Goal: Task Accomplishment & Management: Manage account settings

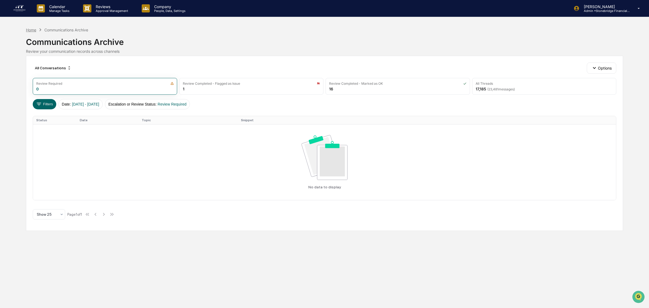
click at [34, 30] on div "Home" at bounding box center [31, 30] width 10 height 5
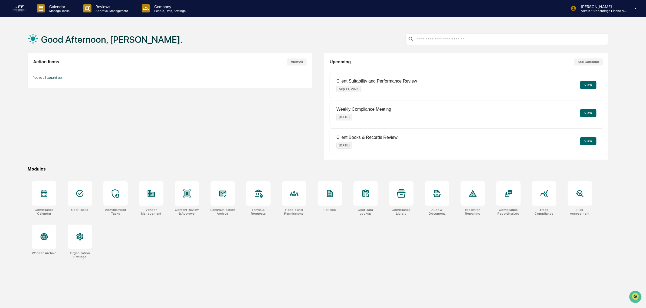
click at [584, 63] on button "See Calendar" at bounding box center [588, 61] width 29 height 7
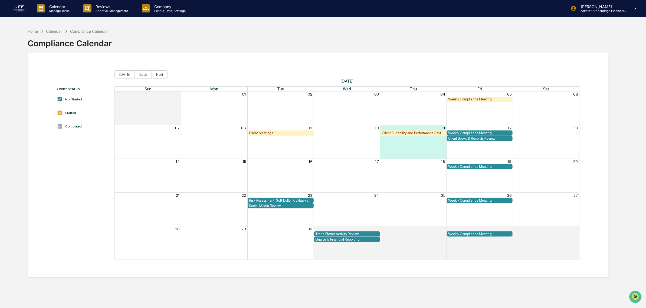
click at [473, 100] on div "Weekly Compliance Meeting" at bounding box center [479, 99] width 63 height 4
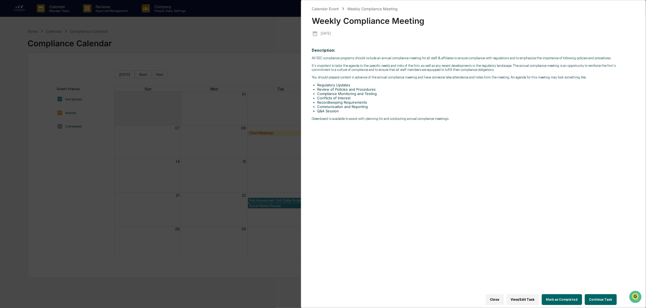
click at [596, 298] on button "Continue Task" at bounding box center [601, 299] width 32 height 11
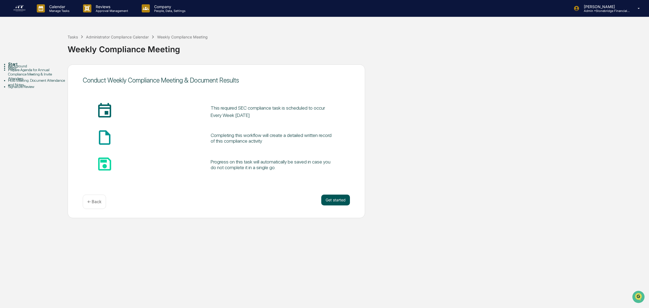
click at [330, 201] on button "Get started" at bounding box center [335, 200] width 29 height 11
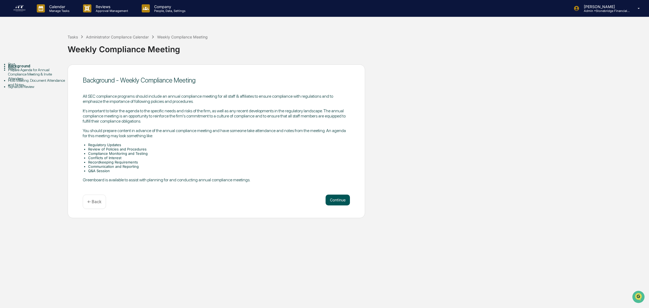
click at [330, 201] on button "Continue" at bounding box center [338, 200] width 24 height 11
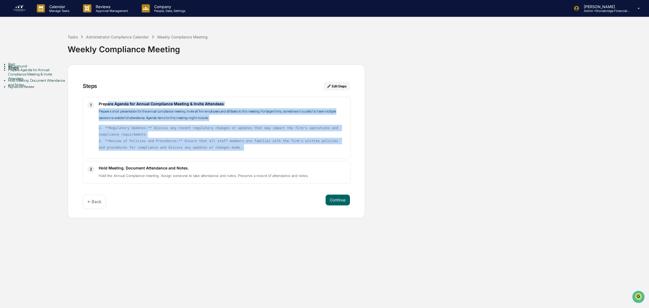
drag, startPoint x: 108, startPoint y: 102, endPoint x: 202, endPoint y: 149, distance: 105.5
click at [202, 149] on div "Prepare Agenda for Annual Compliance Meeting & Invite Attendees Prepare a short…" at bounding box center [222, 127] width 247 height 53
click at [202, 149] on code "1. **Regulatory Updates:** Discuss any recent regulatory changes or updates tha…" at bounding box center [220, 138] width 242 height 24
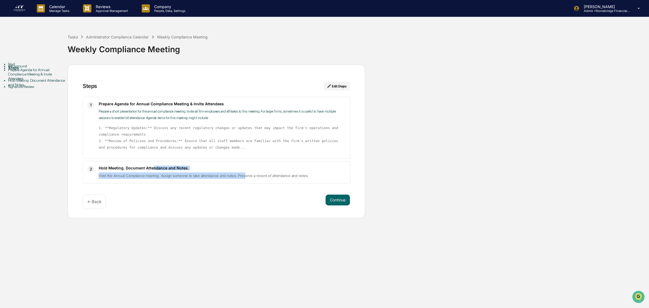
drag, startPoint x: 157, startPoint y: 170, endPoint x: 242, endPoint y: 184, distance: 86.5
click at [242, 184] on div "Steps Edit Steps 1 Prepare Agenda for Annual Compliance Meeting & Invite Attend…" at bounding box center [217, 141] width 298 height 154
click at [336, 202] on button "Continue" at bounding box center [338, 200] width 24 height 11
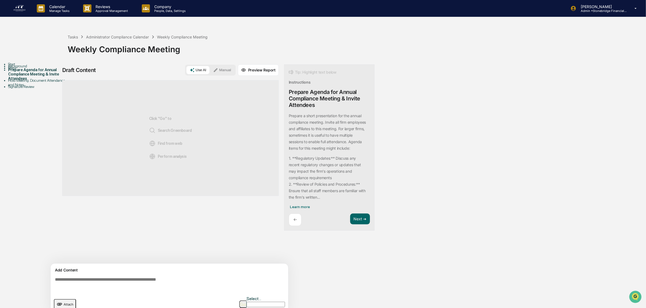
click at [116, 142] on div "Click "Go" to Search Greenboard Find from web Perform analysis" at bounding box center [170, 138] width 216 height 116
drag, startPoint x: 116, startPoint y: 142, endPoint x: 166, endPoint y: 93, distance: 69.8
click at [166, 93] on div "Click "Go" to Search Greenboard Find from web Perform analysis" at bounding box center [170, 138] width 43 height 98
drag, startPoint x: 159, startPoint y: 144, endPoint x: 179, endPoint y: 150, distance: 20.4
click at [179, 150] on div "Click "Go" to Search Greenboard Find from web Perform analysis" at bounding box center [170, 138] width 43 height 98
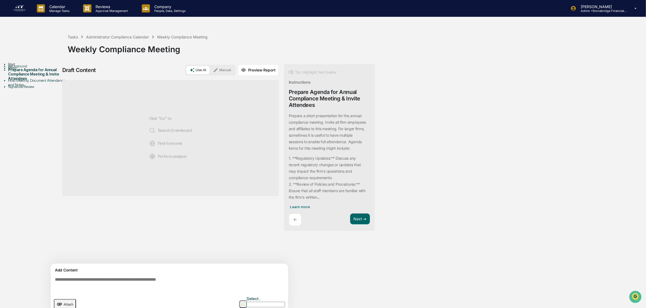
click at [177, 160] on span "Perform analysis" at bounding box center [168, 156] width 38 height 6
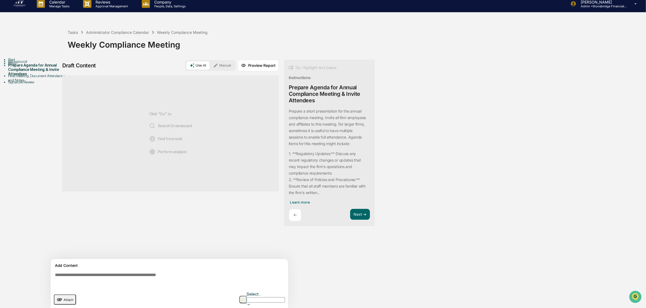
click at [95, 277] on textarea at bounding box center [170, 279] width 235 height 19
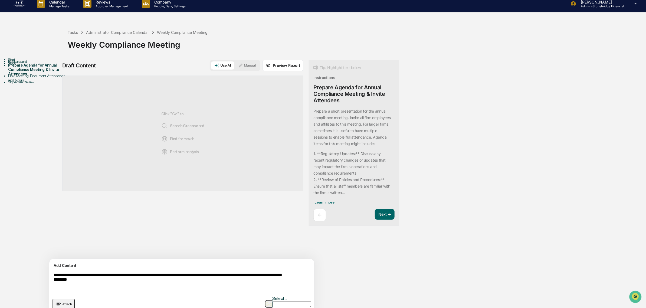
type textarea "**********"
click at [265, 302] on img "button" at bounding box center [268, 304] width 6 height 4
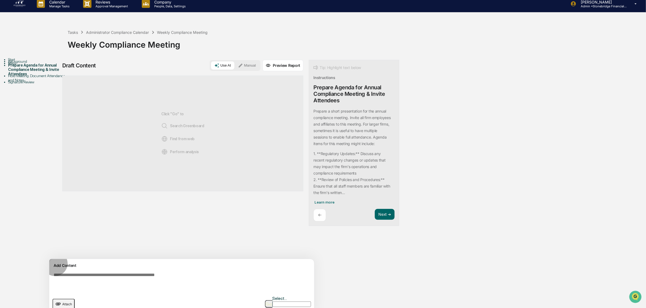
scroll to position [9, 0]
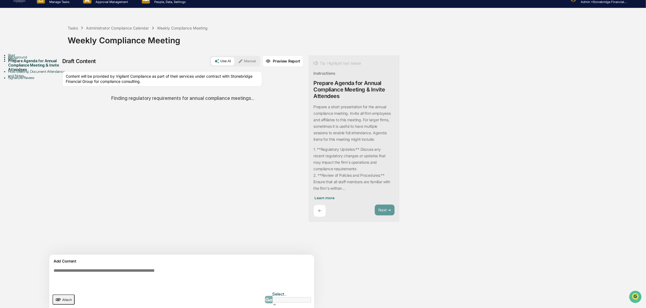
click at [235, 63] on button "Manual" at bounding box center [247, 61] width 24 height 8
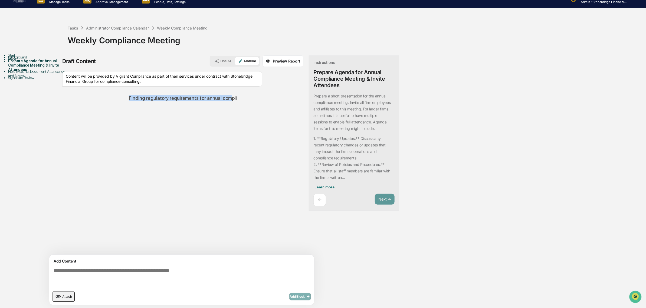
drag, startPoint x: 215, startPoint y: 102, endPoint x: 248, endPoint y: 101, distance: 33.8
click at [251, 102] on div "Finding regulatory requirements for annual compli" at bounding box center [182, 98] width 241 height 14
click at [224, 104] on div "Finding regulatory requirements f" at bounding box center [182, 98] width 241 height 14
click at [172, 101] on div "Finding regulator" at bounding box center [182, 98] width 241 height 14
drag, startPoint x: 179, startPoint y: 85, endPoint x: 124, endPoint y: 83, distance: 55.2
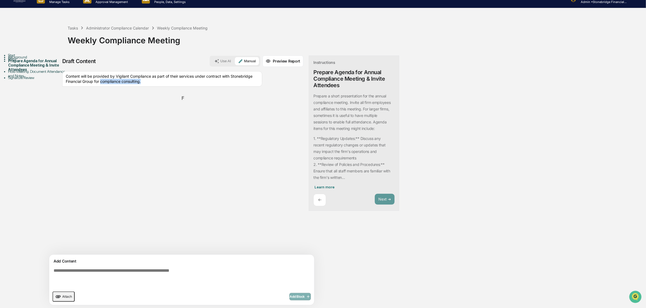
click at [124, 83] on div "Content will be provided by Vigilant Compliance as part of their services under…" at bounding box center [162, 78] width 200 height 15
click at [175, 81] on div "Content will be provided by Vigilant Compliance as part of their services under…" at bounding box center [162, 78] width 200 height 15
click at [124, 27] on div "Administrator Compliance Calendar" at bounding box center [117, 28] width 63 height 5
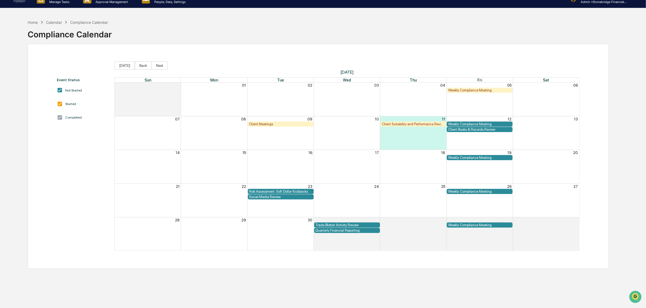
click at [474, 92] on div "Weekly Compliance Meeting" at bounding box center [479, 90] width 63 height 4
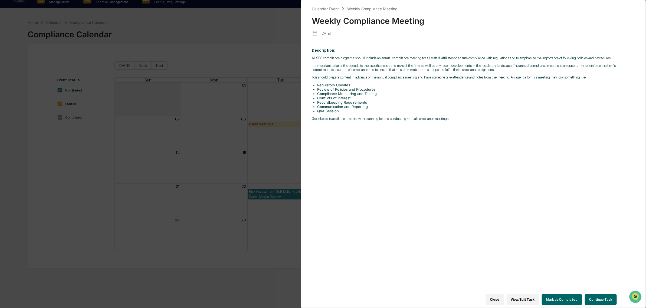
click at [596, 296] on button "Continue Task" at bounding box center [601, 299] width 32 height 11
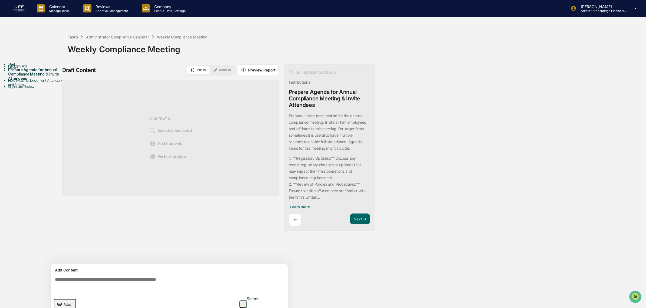
click at [225, 72] on button "Manual" at bounding box center [222, 70] width 24 height 8
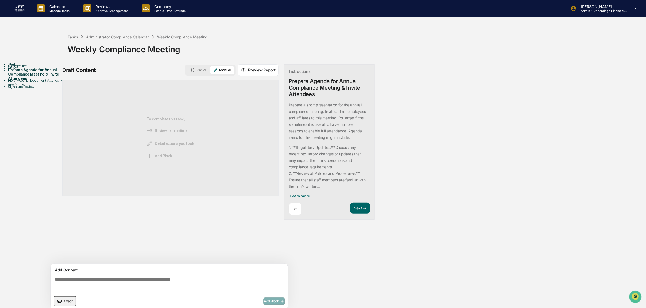
click at [184, 285] on textarea at bounding box center [170, 284] width 235 height 19
click at [183, 279] on textarea at bounding box center [170, 284] width 235 height 19
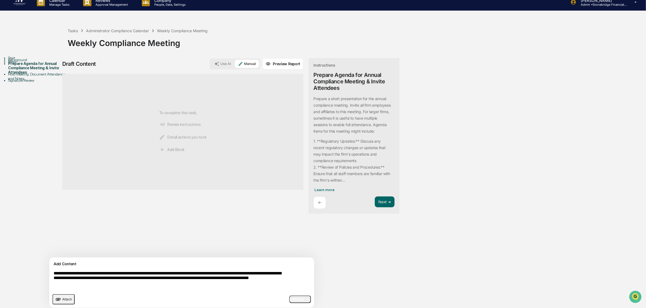
scroll to position [9, 0]
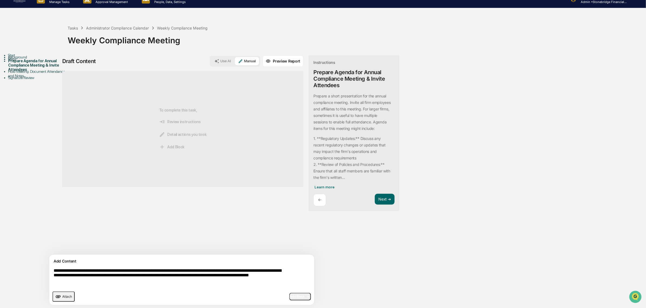
type textarea "**********"
click at [290, 295] on span "Add Block" at bounding box center [300, 296] width 21 height 4
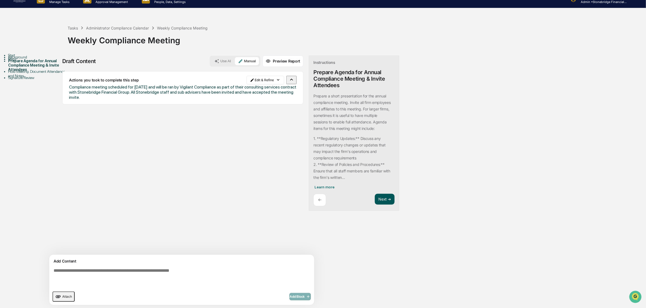
click at [375, 198] on button "Next ➔" at bounding box center [385, 199] width 20 height 11
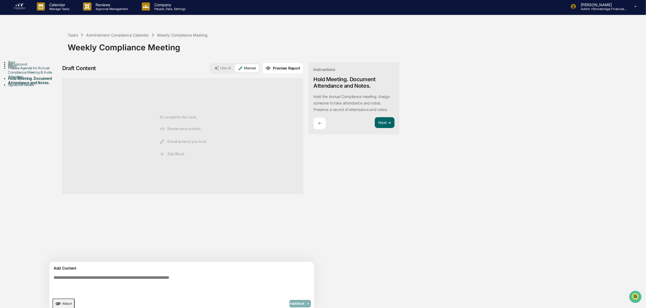
scroll to position [0, 0]
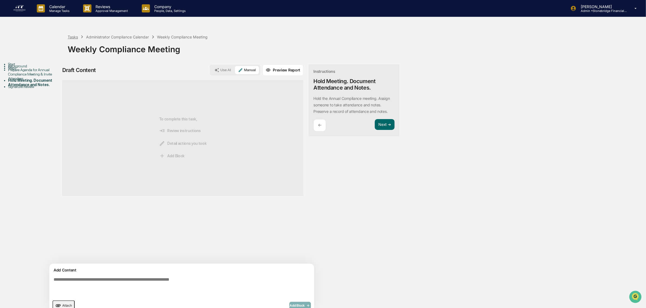
click at [75, 38] on div "Tasks" at bounding box center [73, 37] width 10 height 5
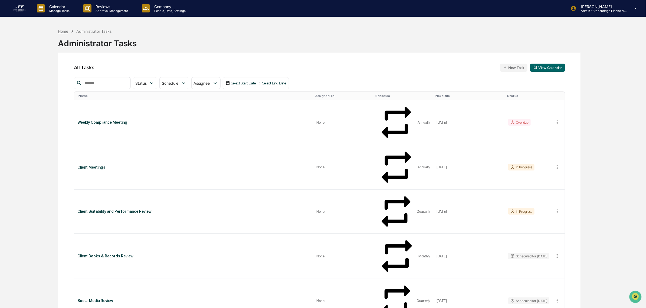
click at [65, 32] on div "Home" at bounding box center [63, 31] width 10 height 5
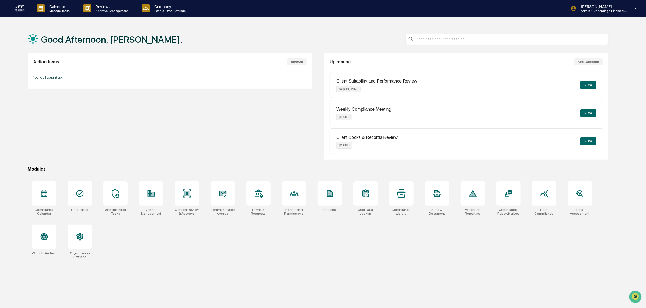
click at [588, 60] on button "See Calendar" at bounding box center [588, 61] width 29 height 7
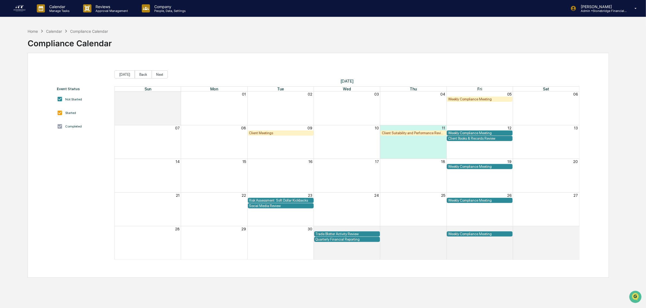
click at [284, 135] on div "Client Meetings" at bounding box center [280, 133] width 63 height 4
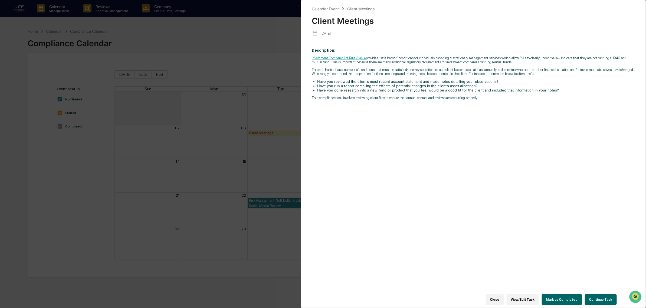
drag, startPoint x: 284, startPoint y: 135, endPoint x: 365, endPoint y: 80, distance: 98.4
click at [365, 80] on div "Investment Company Act Rule 3(a)-4 provides "safe harbor" conditions for indivi…" at bounding box center [473, 78] width 323 height 44
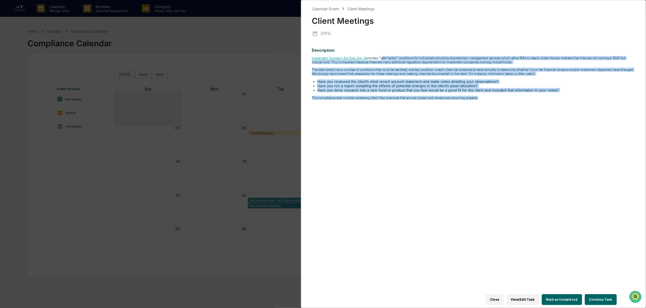
drag, startPoint x: 380, startPoint y: 54, endPoint x: 516, endPoint y: 139, distance: 159.7
click at [516, 139] on div "Description: Investment Company Act Rule 3(a)-4 provides "safe harbor" conditio…" at bounding box center [473, 171] width 323 height 255
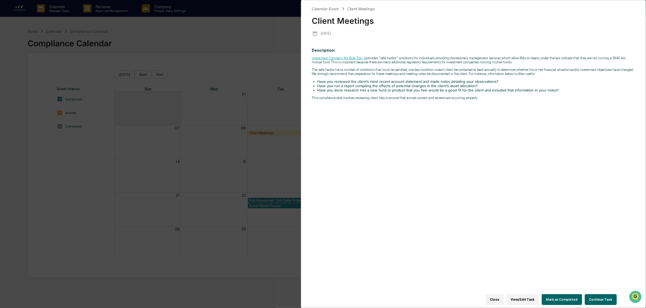
drag, startPoint x: 513, startPoint y: 63, endPoint x: 611, endPoint y: 221, distance: 185.8
click at [611, 221] on div "Description: Investment Company Act Rule 3(a)-4 provides "safe harbor" conditio…" at bounding box center [473, 171] width 323 height 255
click at [608, 273] on div "Description: Investment Company Act Rule 3(a)-4 provides "safe harbor" conditio…" at bounding box center [473, 171] width 323 height 255
click at [589, 296] on button "Continue Task" at bounding box center [601, 299] width 32 height 11
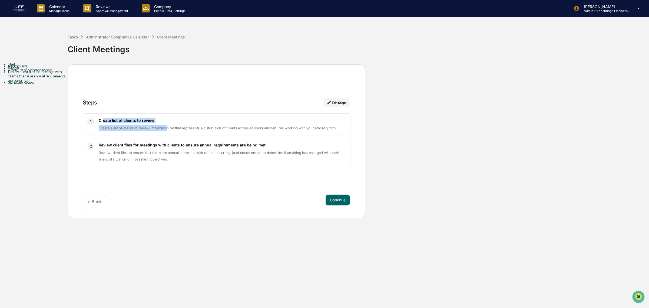
drag, startPoint x: 104, startPoint y: 118, endPoint x: 166, endPoint y: 130, distance: 63.3
click at [166, 130] on div "Create list of clients to review Create a list of clients to review information…" at bounding box center [222, 124] width 247 height 13
click at [166, 130] on span "Create a list of clients to review information on that represents a distributio…" at bounding box center [218, 128] width 238 height 4
drag, startPoint x: 108, startPoint y: 129, endPoint x: 187, endPoint y: 134, distance: 79.4
click at [187, 134] on div "1 Create list of clients to review Create a list of clients to review informati…" at bounding box center [217, 124] width 268 height 22
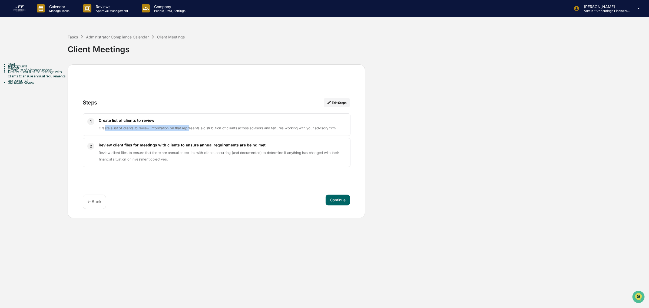
click at [187, 134] on div "1 Create list of clients to review Create a list of clients to review informati…" at bounding box center [217, 124] width 268 height 22
drag, startPoint x: 149, startPoint y: 130, endPoint x: 268, endPoint y: 134, distance: 119.1
click at [268, 134] on div "1 Create list of clients to review Create a list of clients to review informati…" at bounding box center [217, 124] width 268 height 22
drag, startPoint x: 268, startPoint y: 134, endPoint x: 161, endPoint y: 133, distance: 106.6
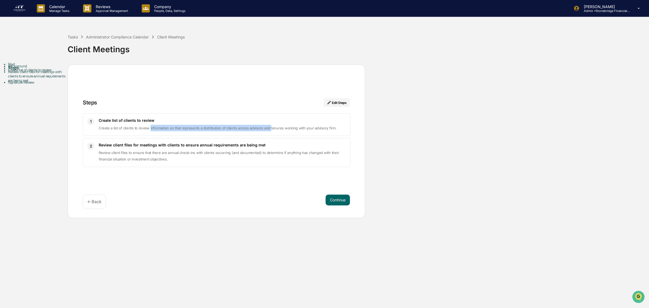
click at [161, 133] on div "1 Create list of clients to review Create a list of clients to review informati…" at bounding box center [217, 124] width 268 height 22
drag, startPoint x: 253, startPoint y: 130, endPoint x: 328, endPoint y: 133, distance: 74.2
click at [328, 133] on div "1 Create list of clients to review Create a list of clients to review informati…" at bounding box center [217, 124] width 268 height 22
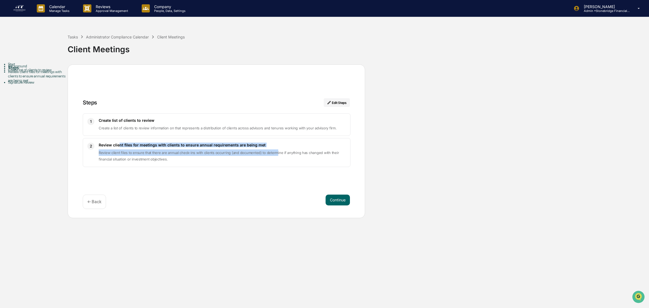
drag, startPoint x: 129, startPoint y: 145, endPoint x: 274, endPoint y: 150, distance: 144.8
click at [274, 150] on div "Review client files for meetings with clients to ensure annual requirements are…" at bounding box center [222, 153] width 247 height 20
click at [274, 150] on p "Review client files to ensure that there are annual check-ins with clients occu…" at bounding box center [222, 155] width 247 height 13
drag, startPoint x: 214, startPoint y: 145, endPoint x: 268, endPoint y: 159, distance: 55.8
click at [268, 159] on div "Review client files for meetings with clients to ensure annual requirements are…" at bounding box center [222, 153] width 247 height 20
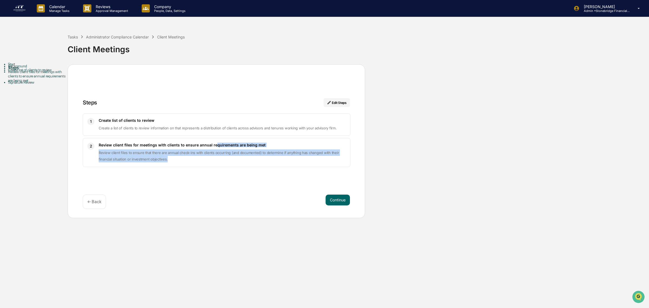
click at [268, 159] on p "Review client files to ensure that there are annual check-ins with clients occu…" at bounding box center [222, 155] width 247 height 13
drag, startPoint x: 193, startPoint y: 160, endPoint x: 134, endPoint y: 152, distance: 59.8
click at [134, 152] on p "Review client files to ensure that there are annual check-ins with clients occu…" at bounding box center [222, 155] width 247 height 13
click at [132, 151] on span "Review client files to ensure that there are annual check-ins with clients occu…" at bounding box center [219, 155] width 240 height 11
drag, startPoint x: 124, startPoint y: 152, endPoint x: 271, endPoint y: 166, distance: 147.3
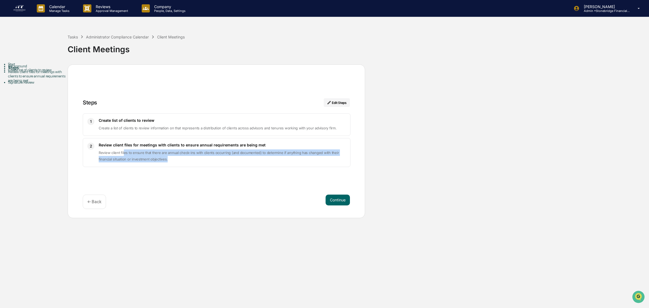
click at [271, 166] on div "2 Review client files for meetings with clients to ensure annual requirements a…" at bounding box center [217, 152] width 268 height 29
drag, startPoint x: 271, startPoint y: 166, endPoint x: 129, endPoint y: 153, distance: 142.8
click at [129, 153] on div "2 Review client files for meetings with clients to ensure annual requirements a…" at bounding box center [217, 152] width 268 height 29
click at [129, 153] on span "Review client files to ensure that there are annual check-ins with clients occu…" at bounding box center [219, 155] width 240 height 11
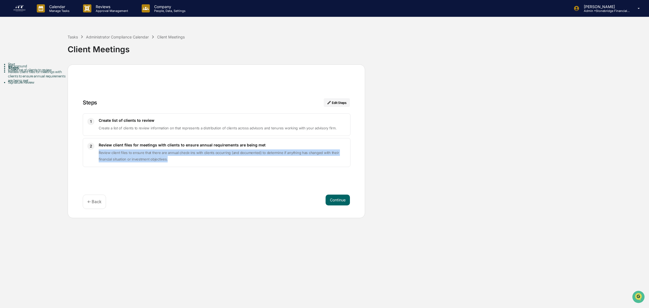
drag, startPoint x: 95, startPoint y: 154, endPoint x: 189, endPoint y: 164, distance: 94.4
click at [189, 164] on div "2 Review client files for meetings with clients to ensure annual requirements a…" at bounding box center [217, 152] width 268 height 29
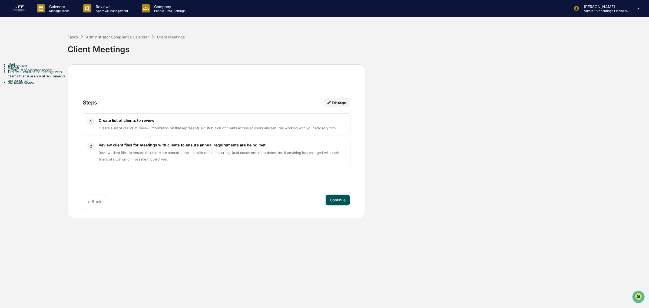
click at [334, 198] on button "Continue" at bounding box center [338, 200] width 24 height 11
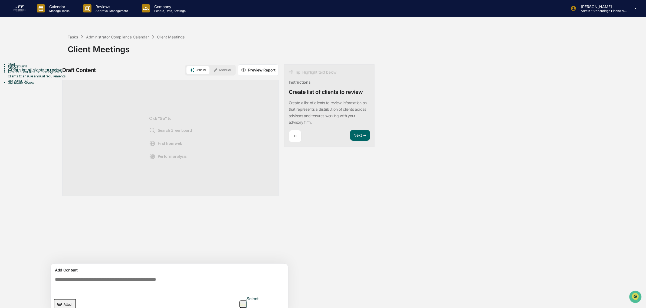
click at [219, 72] on button "Manual" at bounding box center [222, 70] width 24 height 8
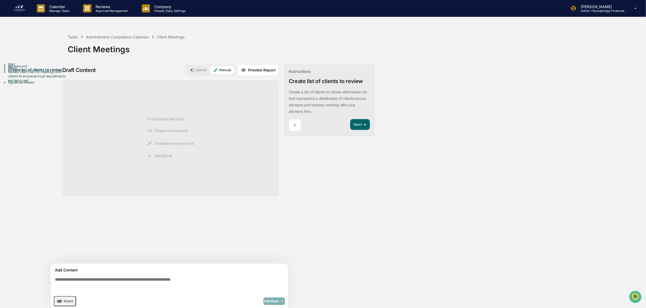
click at [112, 280] on textarea at bounding box center [170, 284] width 235 height 19
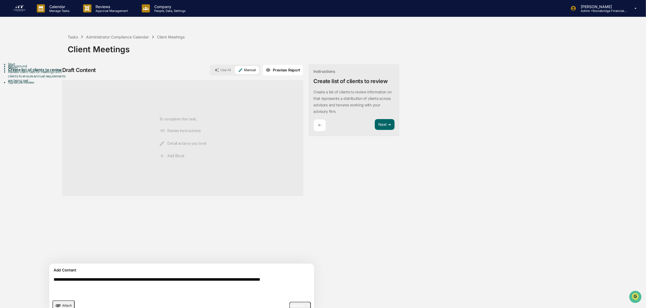
type textarea "**********"
click at [290, 305] on span "Add Block" at bounding box center [300, 305] width 21 height 4
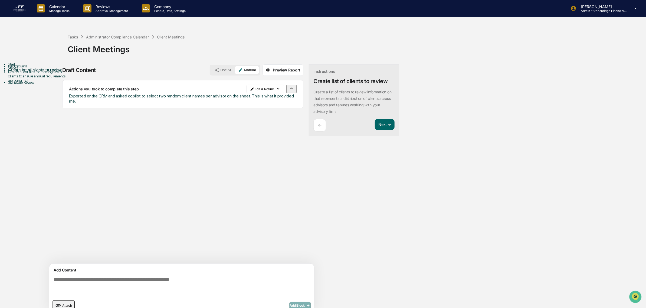
click at [183, 281] on textarea at bounding box center [168, 287] width 235 height 24
paste textarea "**********"
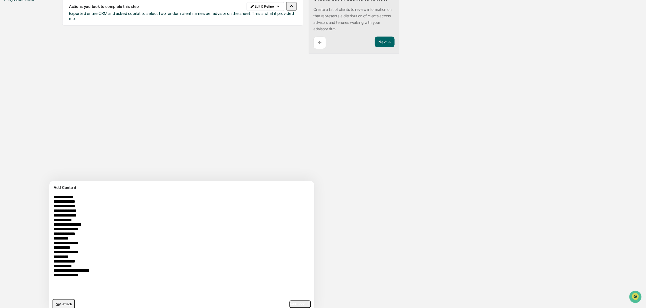
scroll to position [90, 0]
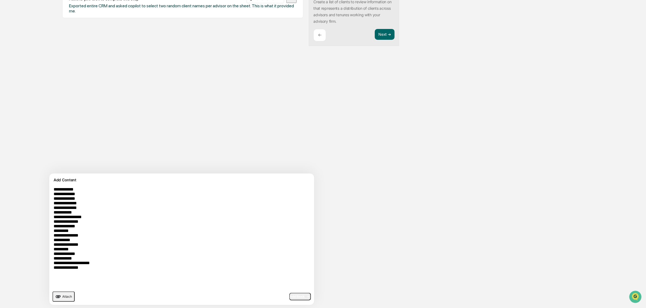
type textarea "**********"
drag, startPoint x: 213, startPoint y: 262, endPoint x: 193, endPoint y: 273, distance: 23.1
click at [213, 262] on textarea "**********" at bounding box center [168, 237] width 235 height 105
drag, startPoint x: 166, startPoint y: 278, endPoint x: 0, endPoint y: 137, distance: 218.0
click at [0, 140] on div "**********" at bounding box center [323, 122] width 646 height 373
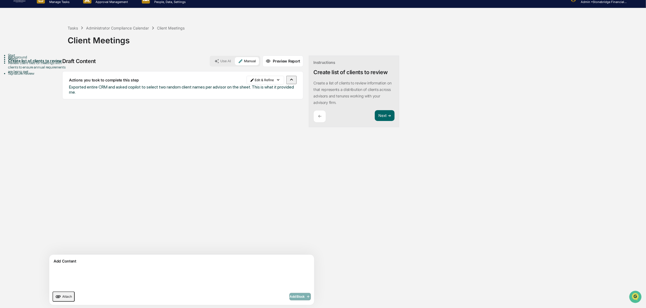
paste textarea "**********"
type textarea "**********"
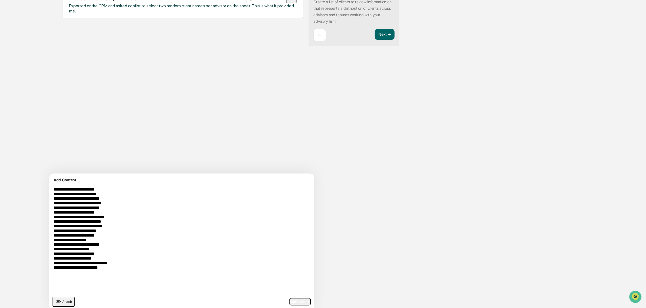
click at [149, 276] on textarea "**********" at bounding box center [168, 240] width 235 height 110
drag, startPoint x: 153, startPoint y: 281, endPoint x: 0, endPoint y: 156, distance: 197.6
click at [0, 159] on div "**********" at bounding box center [323, 125] width 646 height 378
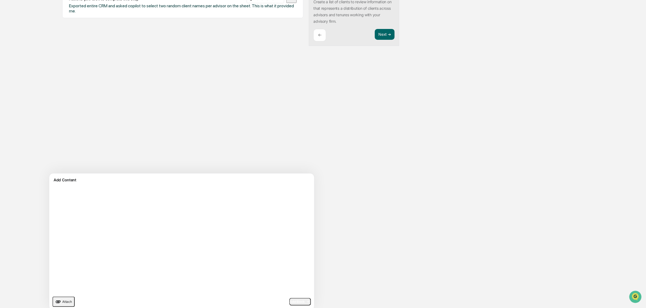
scroll to position [9, 0]
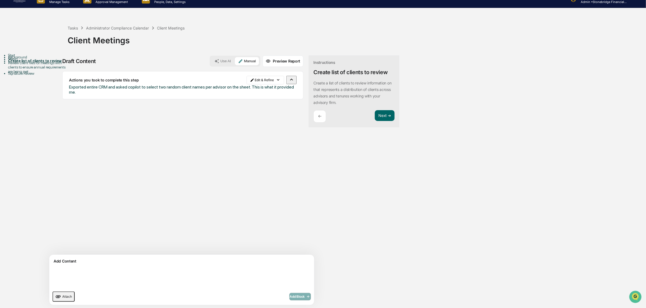
click at [153, 270] on textarea at bounding box center [168, 278] width 235 height 24
paste textarea "**********"
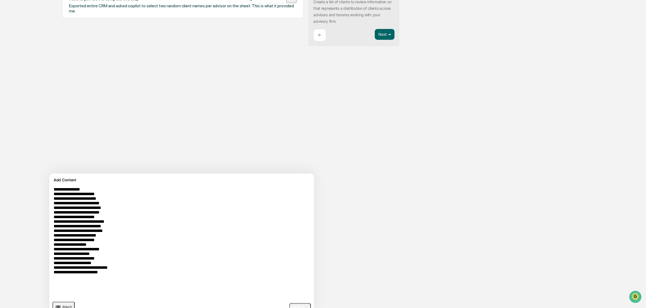
type textarea "**********"
click at [290, 307] on span "Add Block" at bounding box center [300, 307] width 21 height 4
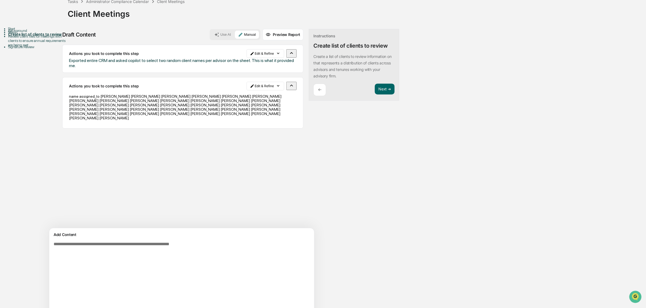
scroll to position [0, 0]
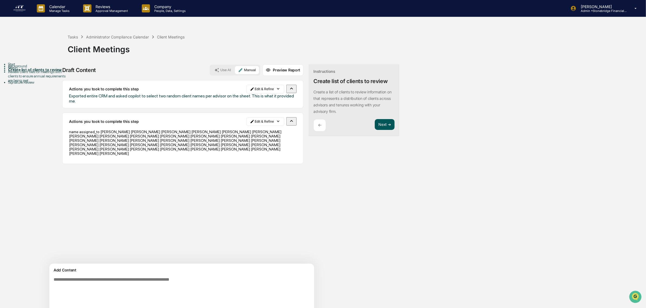
click at [375, 127] on button "Next ➔" at bounding box center [385, 124] width 20 height 11
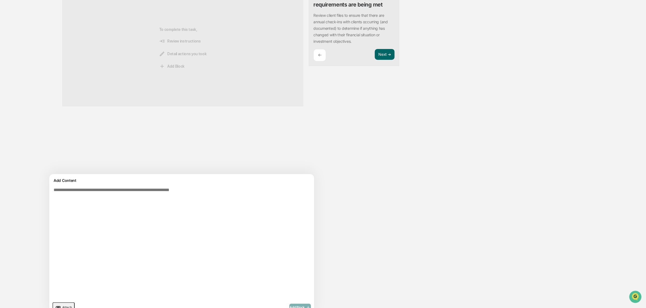
scroll to position [100, 0]
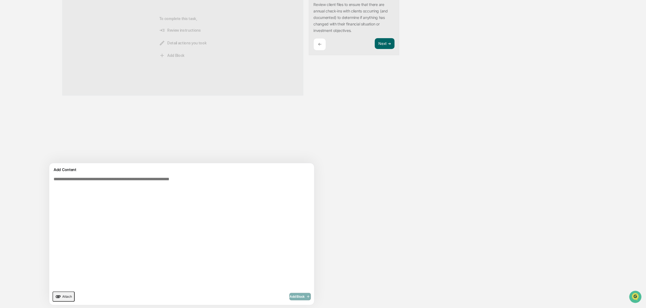
click at [122, 184] on textarea at bounding box center [168, 231] width 235 height 115
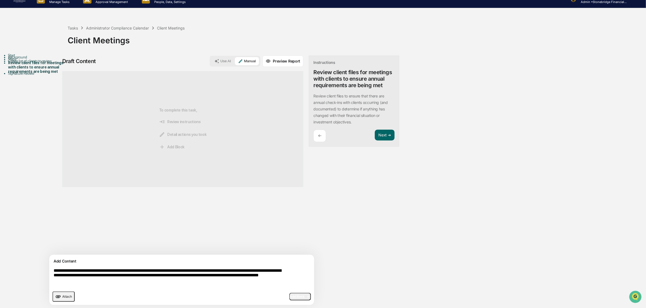
drag, startPoint x: 150, startPoint y: 284, endPoint x: 98, endPoint y: 270, distance: 53.6
click at [98, 270] on textarea "**********" at bounding box center [168, 278] width 235 height 24
type textarea "**********"
click at [290, 298] on span "Add Block" at bounding box center [300, 296] width 21 height 4
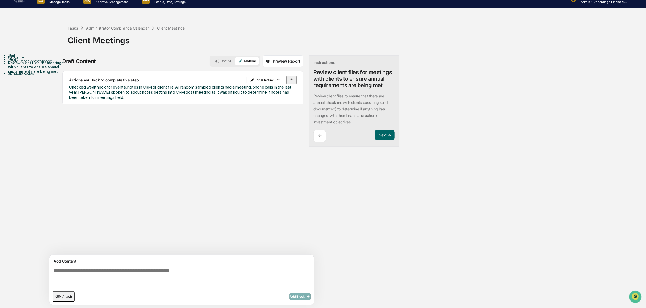
drag, startPoint x: 176, startPoint y: 99, endPoint x: 253, endPoint y: 107, distance: 77.8
click at [253, 107] on div "Actions you took to complete this step Edit & Refine Checked wealthbox for even…" at bounding box center [182, 90] width 241 height 38
click at [375, 139] on button "Next ➔" at bounding box center [385, 135] width 20 height 11
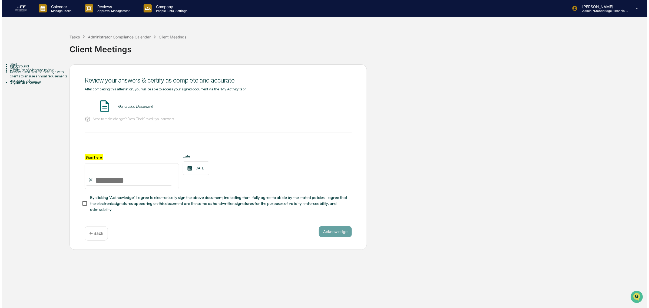
scroll to position [0, 0]
click at [106, 208] on span "By clicking "Acknowledge" I agree to electronically sign the above document, in…" at bounding box center [217, 204] width 258 height 18
click at [111, 179] on input "Sign here" at bounding box center [130, 176] width 94 height 26
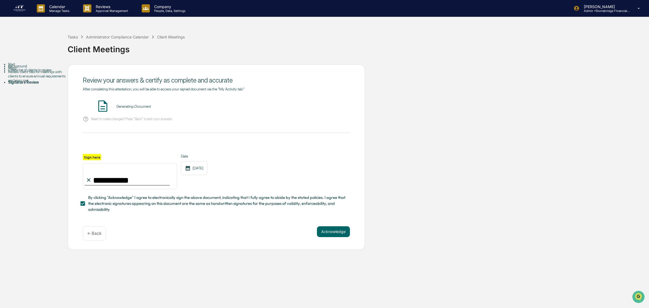
type input "**********"
click at [339, 236] on button "Acknowledge" at bounding box center [333, 231] width 33 height 11
drag, startPoint x: 114, startPoint y: 103, endPoint x: 133, endPoint y: 110, distance: 20.5
click at [113, 103] on div "Client Meetings - Cody Gehman VIEW" at bounding box center [216, 106] width 267 height 14
click at [318, 106] on button "VIEW" at bounding box center [319, 106] width 35 height 9
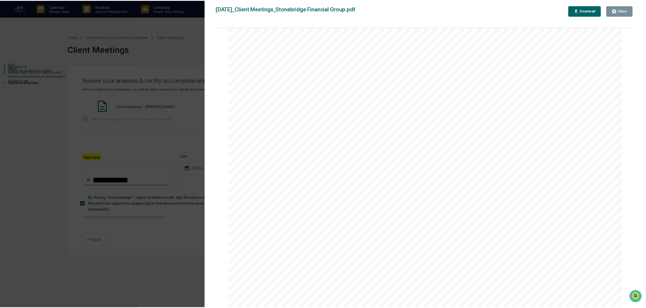
scroll to position [866, 0]
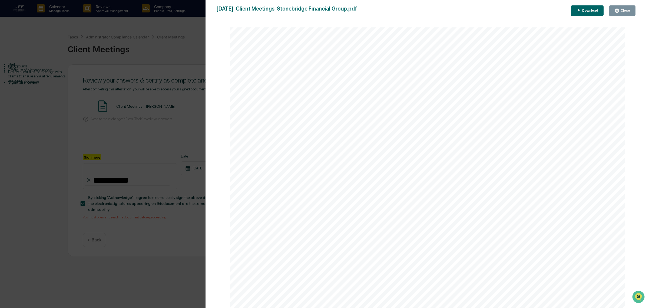
click at [618, 13] on icon "button" at bounding box center [617, 10] width 5 height 5
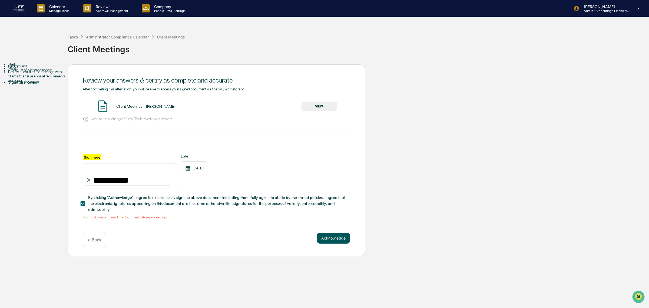
click at [338, 236] on button "Acknowledge" at bounding box center [333, 238] width 33 height 11
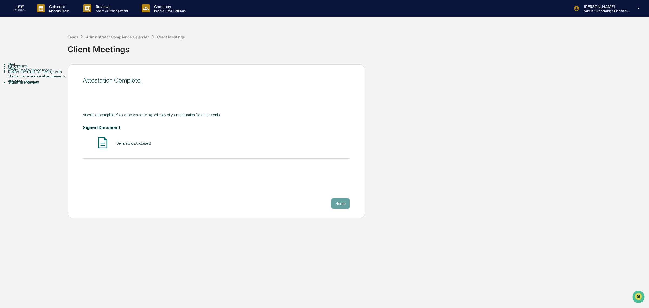
click at [17, 6] on img at bounding box center [19, 8] width 13 height 9
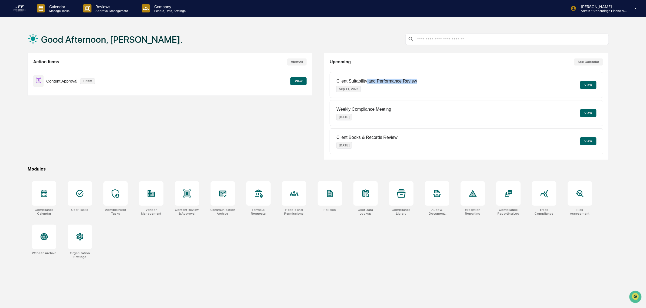
drag, startPoint x: 367, startPoint y: 85, endPoint x: 459, endPoint y: 87, distance: 92.5
click at [459, 87] on div "Client Suitability and Performance Review Sep 11, 2025 View" at bounding box center [465, 85] width 273 height 26
click at [585, 87] on button "View" at bounding box center [588, 85] width 16 height 8
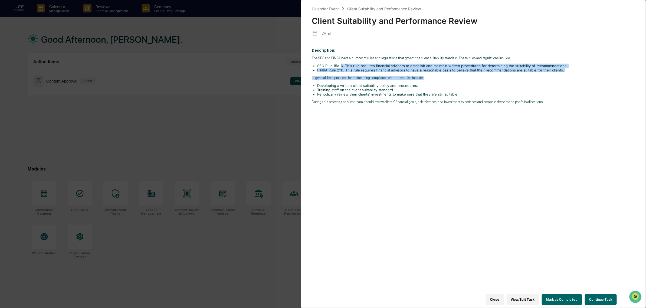
drag, startPoint x: 341, startPoint y: 67, endPoint x: 453, endPoint y: 80, distance: 113.0
click at [453, 80] on div "The SEC and FINRA have a number of rules and regulations that govern the client…" at bounding box center [473, 80] width 323 height 48
click at [453, 80] on p "In general, best practices for maintaining compliance with these rules include:" at bounding box center [473, 78] width 323 height 4
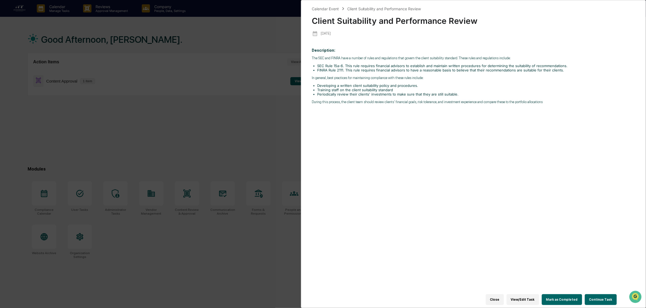
click at [597, 298] on button "Continue Task" at bounding box center [601, 299] width 32 height 11
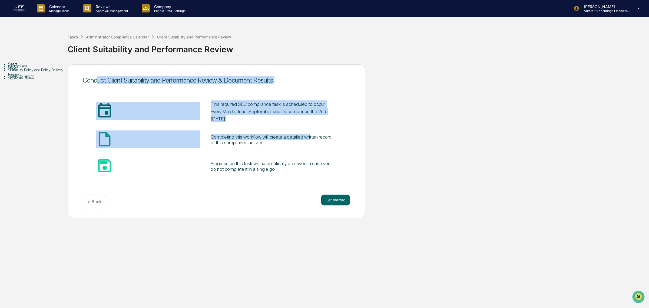
drag, startPoint x: 106, startPoint y: 79, endPoint x: 222, endPoint y: 131, distance: 127.3
click at [222, 131] on div "Conduct Client Suitability and Performance Review & Document Results insert_inv…" at bounding box center [217, 141] width 298 height 154
click at [222, 131] on div "insert_drive_file_icon Completing this workflow will create a detailed written …" at bounding box center [216, 139] width 267 height 18
drag, startPoint x: 238, startPoint y: 153, endPoint x: 191, endPoint y: 114, distance: 61.5
click at [191, 114] on div "insert_invitation_icon This required SEC compliance task is scheduled to occur …" at bounding box center [216, 137] width 267 height 75
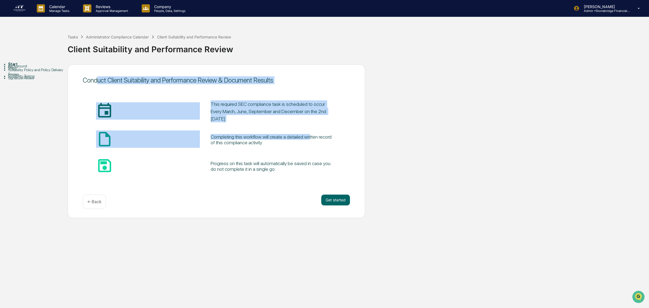
click at [211, 114] on pre "This required SEC compliance task is scheduled to occur Every March, June, Sept…" at bounding box center [274, 111] width 126 height 22
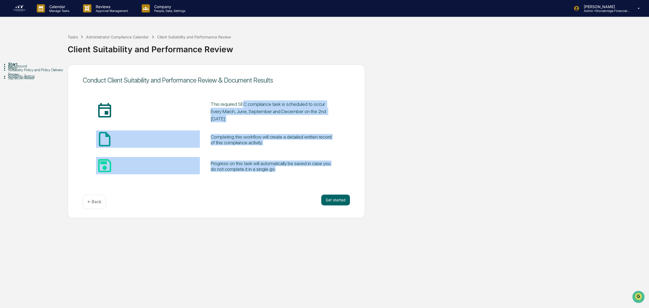
drag, startPoint x: 156, startPoint y: 104, endPoint x: 320, endPoint y: 172, distance: 177.1
click at [320, 172] on div "insert_invitation_icon This required SEC compliance task is scheduled to occur …" at bounding box center [216, 137] width 267 height 75
click at [302, 160] on div "save_icon Progress on this task will automatically be saved in case you do not …" at bounding box center [216, 166] width 267 height 18
drag, startPoint x: 297, startPoint y: 166, endPoint x: 124, endPoint y: 101, distance: 184.7
click at [124, 101] on div "insert_invitation_icon This required SEC compliance task is scheduled to occur …" at bounding box center [216, 137] width 267 height 91
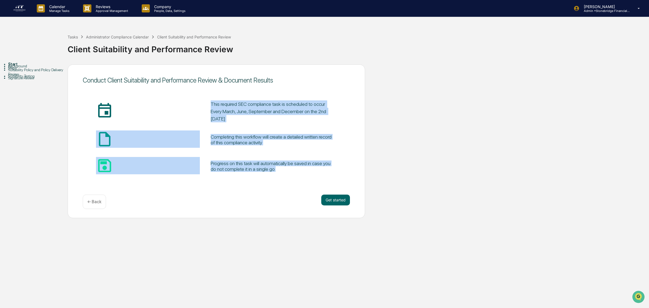
click at [124, 101] on div "insert_invitation_icon This required SEC compliance task is scheduled to occur …" at bounding box center [216, 137] width 267 height 91
drag, startPoint x: 132, startPoint y: 106, endPoint x: 311, endPoint y: 191, distance: 198.8
click at [313, 192] on div "Conduct Client Suitability and Performance Review & Document Results insert_inv…" at bounding box center [217, 141] width 298 height 154
click at [295, 187] on div "Conduct Client Suitability and Performance Review & Document Results insert_inv…" at bounding box center [217, 141] width 298 height 154
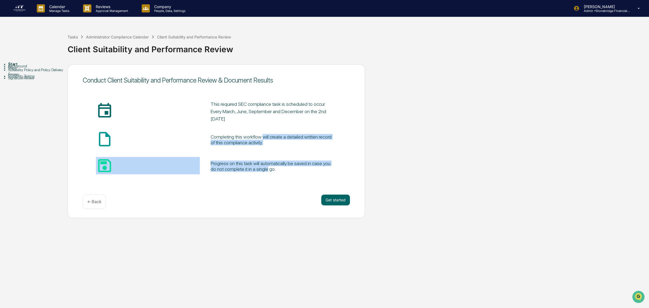
drag, startPoint x: 295, startPoint y: 187, endPoint x: 176, endPoint y: 131, distance: 131.1
click at [176, 131] on div "Conduct Client Suitability and Performance Review & Document Results insert_inv…" at bounding box center [217, 141] width 298 height 154
click at [176, 130] on div "insert_drive_file_icon Completing this workflow will create a detailed written …" at bounding box center [216, 139] width 267 height 18
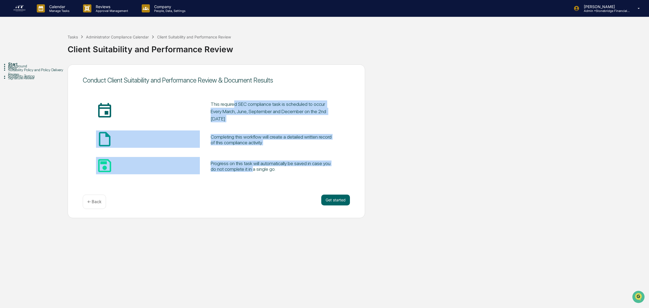
drag, startPoint x: 147, startPoint y: 103, endPoint x: 285, endPoint y: 159, distance: 149.0
click at [285, 159] on div "insert_invitation_icon This required SEC compliance task is scheduled to occur …" at bounding box center [216, 137] width 267 height 75
click at [285, 159] on div "save_icon Progress on this task will automatically be saved in case you do not …" at bounding box center [216, 166] width 267 height 18
drag, startPoint x: 307, startPoint y: 164, endPoint x: 170, endPoint y: 118, distance: 144.7
click at [170, 118] on div "insert_invitation_icon This required SEC compliance task is scheduled to occur …" at bounding box center [216, 137] width 267 height 75
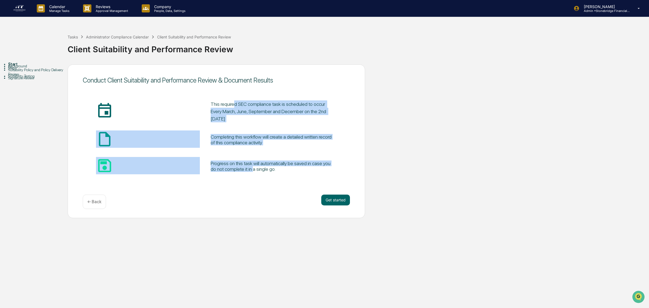
click at [211, 118] on pre "This required SEC compliance task is scheduled to occur Every March, June, Sept…" at bounding box center [274, 111] width 126 height 22
drag, startPoint x: 153, startPoint y: 108, endPoint x: 315, endPoint y: 176, distance: 175.8
click at [315, 176] on div "insert_invitation_icon This required SEC compliance task is scheduled to occur …" at bounding box center [216, 137] width 267 height 91
click at [315, 175] on div "insert_invitation_icon This required SEC compliance task is scheduled to occur …" at bounding box center [216, 137] width 267 height 91
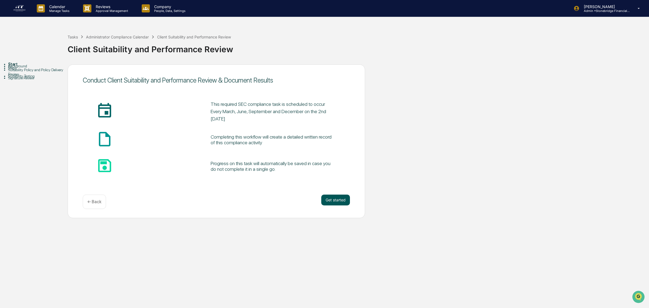
click at [335, 200] on button "Get started" at bounding box center [335, 200] width 29 height 11
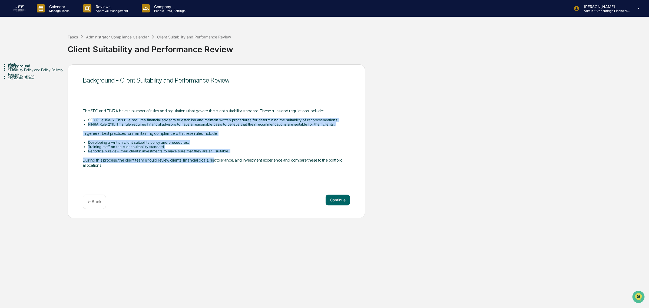
drag, startPoint x: 169, startPoint y: 112, endPoint x: 214, endPoint y: 164, distance: 68.6
click at [214, 164] on div "The SEC and FINRA have a number of rules and regulations that govern the client…" at bounding box center [216, 138] width 267 height 60
click at [214, 164] on p "During this process, the client team should review clients' financial goals, ri…" at bounding box center [216, 162] width 267 height 10
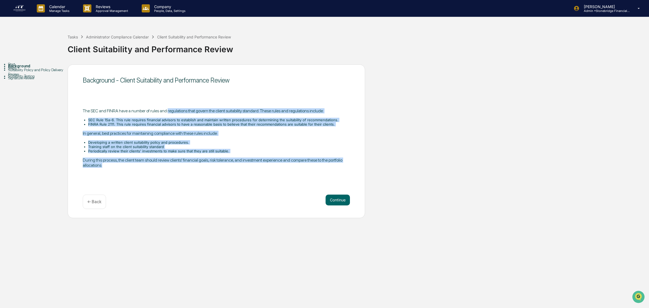
drag, startPoint x: 214, startPoint y: 164, endPoint x: 174, endPoint y: 106, distance: 70.4
click at [174, 106] on div "The SEC and FINRA have a number of rules and regulations that govern the client…" at bounding box center [216, 138] width 267 height 68
click at [275, 171] on div "The SEC and FINRA have a number of rules and regulations that govern the client…" at bounding box center [216, 138] width 267 height 68
drag, startPoint x: 192, startPoint y: 144, endPoint x: 91, endPoint y: 103, distance: 108.0
click at [91, 103] on div "Background - Client Suitability and Performance Review The SEC and FINRA have a…" at bounding box center [217, 141] width 298 height 154
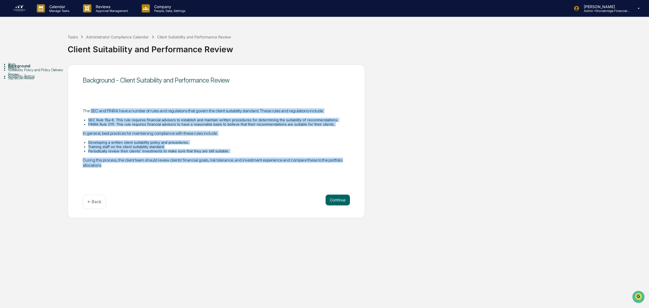
click at [91, 103] on div "Background - Client Suitability and Performance Review The SEC and FINRA have a…" at bounding box center [217, 141] width 298 height 154
drag, startPoint x: 92, startPoint y: 109, endPoint x: 247, endPoint y: 157, distance: 162.1
click at [247, 157] on div "The SEC and FINRA have a number of rules and regulations that govern the client…" at bounding box center [216, 138] width 267 height 68
click at [243, 161] on p "During this process, the client team should review clients' financial goals, ri…" at bounding box center [216, 162] width 267 height 10
drag, startPoint x: 243, startPoint y: 167, endPoint x: 157, endPoint y: 100, distance: 108.7
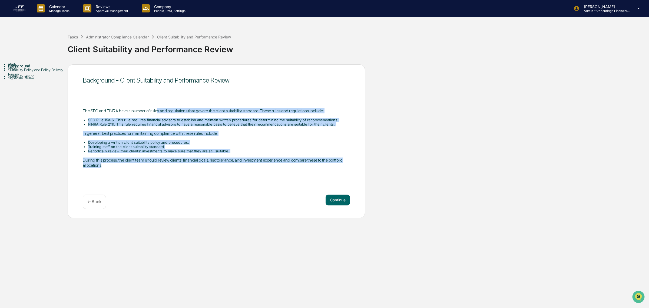
click at [157, 100] on div "Background - Client Suitability and Performance Review The SEC and FINRA have a…" at bounding box center [217, 141] width 298 height 154
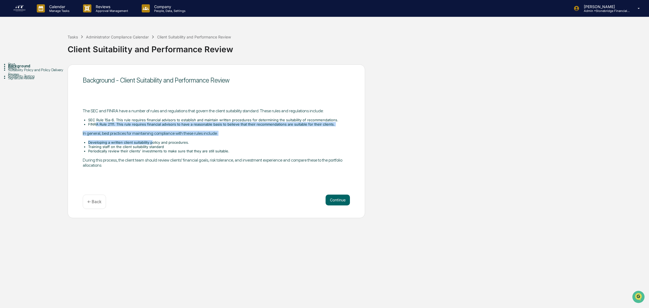
drag, startPoint x: 97, startPoint y: 122, endPoint x: 152, endPoint y: 137, distance: 57.6
click at [152, 137] on div "The SEC and FINRA have a number of rules and regulations that govern the client…" at bounding box center [216, 138] width 267 height 60
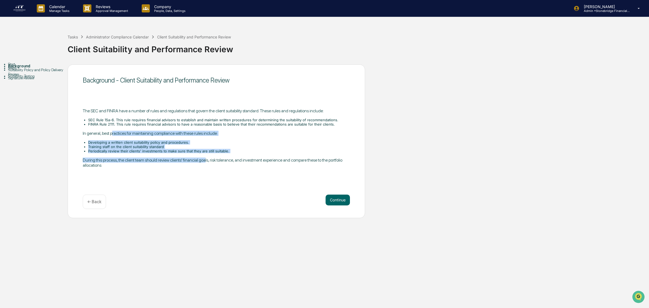
drag, startPoint x: 117, startPoint y: 133, endPoint x: 205, endPoint y: 154, distance: 90.5
click at [205, 154] on div "The SEC and FINRA have a number of rules and regulations that govern the client…" at bounding box center [216, 138] width 267 height 60
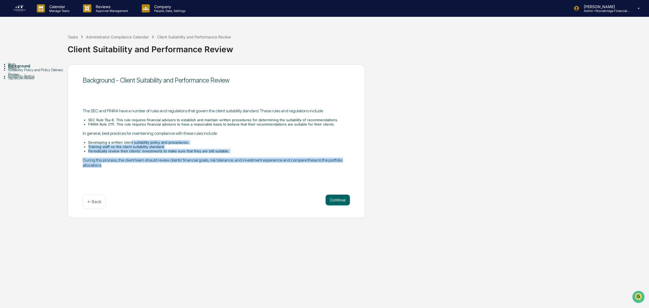
drag, startPoint x: 222, startPoint y: 165, endPoint x: 131, endPoint y: 138, distance: 95.3
click at [131, 138] on div "The SEC and FINRA have a number of rules and regulations that govern the client…" at bounding box center [216, 138] width 267 height 68
click at [131, 138] on div "The SEC and FINRA have a number of rules and regulations that govern the client…" at bounding box center [216, 138] width 267 height 60
drag, startPoint x: 108, startPoint y: 140, endPoint x: 233, endPoint y: 166, distance: 127.8
click at [233, 166] on div "The SEC and FINRA have a number of rules and regulations that govern the client…" at bounding box center [216, 138] width 267 height 60
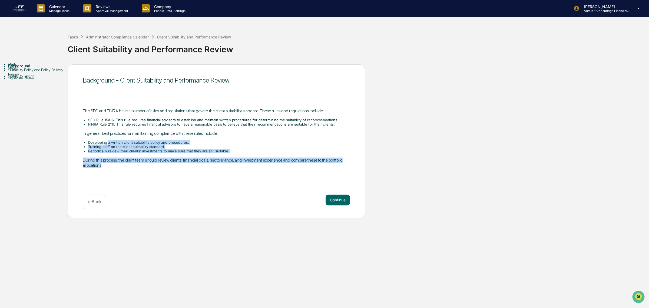
click at [233, 166] on p "During this process, the client team should review clients' financial goals, ri…" at bounding box center [216, 162] width 267 height 10
drag, startPoint x: 217, startPoint y: 166, endPoint x: 121, endPoint y: 145, distance: 98.5
click at [121, 145] on div "The SEC and FINRA have a number of rules and regulations that govern the client…" at bounding box center [216, 138] width 267 height 68
click at [121, 145] on li "Training staff on the client suitability standard" at bounding box center [219, 146] width 262 height 4
drag, startPoint x: 93, startPoint y: 141, endPoint x: 177, endPoint y: 157, distance: 86.1
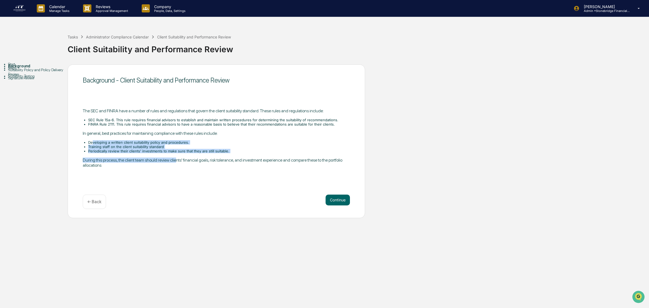
click at [177, 157] on div "The SEC and FINRA have a number of rules and regulations that govern the client…" at bounding box center [216, 138] width 267 height 60
drag, startPoint x: 154, startPoint y: 155, endPoint x: 97, endPoint y: 142, distance: 58.5
click at [97, 142] on div "The SEC and FINRA have a number of rules and regulations that govern the client…" at bounding box center [216, 138] width 267 height 60
click at [97, 142] on li "Developing a written client suitability policy and procedures." at bounding box center [219, 142] width 262 height 4
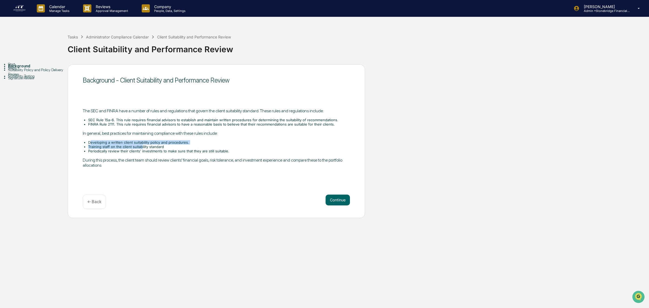
drag, startPoint x: 90, startPoint y: 141, endPoint x: 141, endPoint y: 149, distance: 51.9
click at [141, 149] on ul "Developing a written client suitability policy and procedures. Training staff o…" at bounding box center [216, 146] width 267 height 13
click at [141, 149] on li "Training staff on the client suitability standard" at bounding box center [219, 146] width 262 height 4
drag, startPoint x: 141, startPoint y: 152, endPoint x: 108, endPoint y: 146, distance: 32.9
click at [108, 146] on ul "Developing a written client suitability policy and procedures. Training staff o…" at bounding box center [216, 146] width 267 height 13
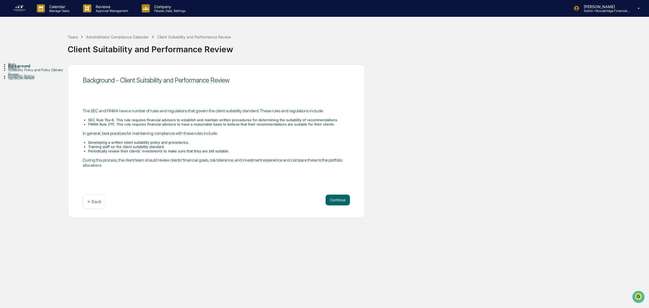
click at [108, 146] on li "Training staff on the client suitability standard" at bounding box center [219, 146] width 262 height 4
drag, startPoint x: 95, startPoint y: 140, endPoint x: 184, endPoint y: 149, distance: 89.2
click at [184, 149] on div "The SEC and FINRA have a number of rules and regulations that govern the client…" at bounding box center [216, 138] width 267 height 60
drag, startPoint x: 184, startPoint y: 149, endPoint x: 327, endPoint y: 179, distance: 146.0
click at [184, 150] on li "Periodically review their clients' investments to make sure that they are still…" at bounding box center [219, 151] width 262 height 4
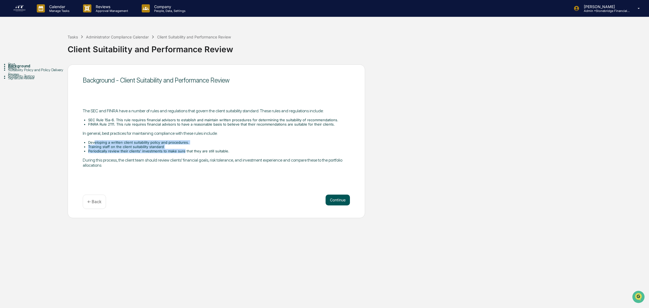
click at [335, 198] on button "Continue" at bounding box center [338, 200] width 24 height 11
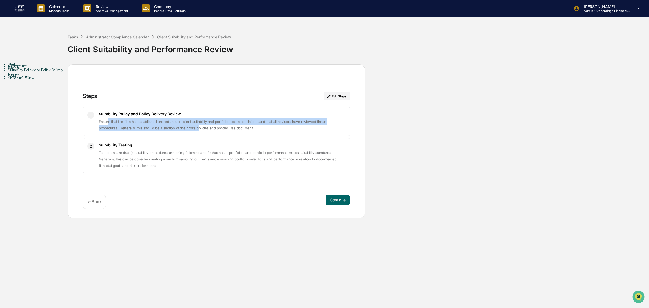
drag, startPoint x: 108, startPoint y: 124, endPoint x: 177, endPoint y: 133, distance: 70.3
click at [177, 133] on div "1 Suitability Policy and Policy Delivery Review Ensure that the firm has establ…" at bounding box center [217, 121] width 268 height 29
drag, startPoint x: 245, startPoint y: 117, endPoint x: 302, endPoint y: 134, distance: 59.8
click at [302, 134] on div "1 Suitability Policy and Policy Delivery Review Ensure that the firm has establ…" at bounding box center [217, 121] width 268 height 29
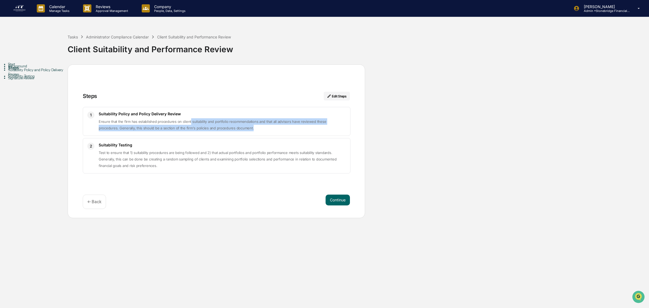
click at [301, 134] on div "1 Suitability Policy and Policy Delivery Review Ensure that the firm has establ…" at bounding box center [217, 121] width 268 height 29
drag, startPoint x: 289, startPoint y: 134, endPoint x: 136, endPoint y: 128, distance: 152.7
click at [136, 128] on div "1 Suitability Policy and Policy Delivery Review Ensure that the firm has establ…" at bounding box center [217, 121] width 268 height 29
click at [136, 128] on span "Ensure that the firm has established procedures on client suitability and portf…" at bounding box center [213, 124] width 228 height 11
drag
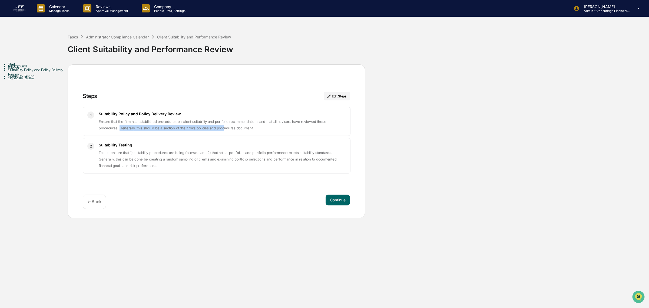
click at [202, 135] on div "1 Suitability Policy and Policy Delivery Review Ensure that the firm has establ…" at bounding box center [217, 121] width 268 height 29
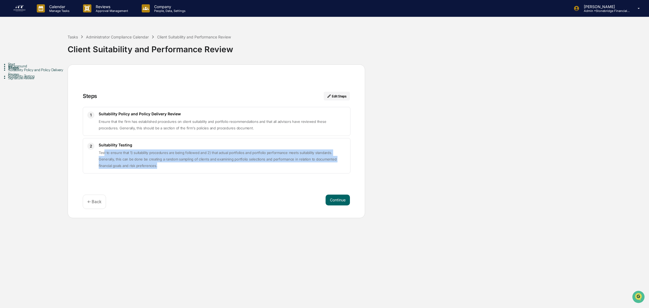
click at [148, 167] on p "Test to ensure that 1) suitability procedures are being followed and 2) that ac…" at bounding box center [222, 158] width 247 height 19
click at [100, 150] on p "Test to ensure that 1) suitability procedures are being followed and 2) that ac…" at bounding box center [222, 158] width 247 height 19
click at [289, 173] on div "2 Suitability Testing Test to ensure that 1) suitability procedures are being f…" at bounding box center [217, 155] width 268 height 35
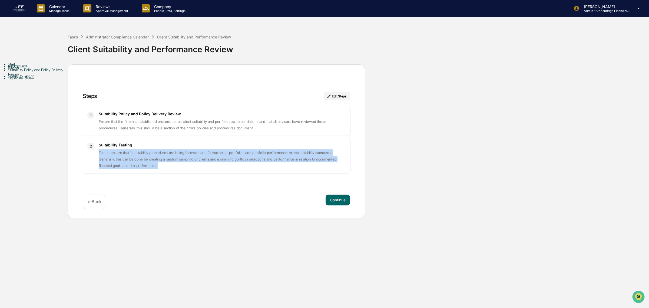
click at [289, 173] on div "2 Suitability Testing Test to ensure that 1) suitability procedures are being f…" at bounding box center [217, 155] width 268 height 35
click at [110, 149] on div "2 Suitability Testing Test to ensure that 1) suitability procedures are being f…" at bounding box center [217, 155] width 268 height 35
click at [110, 149] on div "Suitability Testing Test to ensure that 1) suitability procedures are being fol…" at bounding box center [222, 156] width 247 height 26
click at [197, 169] on p "Test to ensure that 1) suitability procedures are being followed and 2) that ac…" at bounding box center [222, 158] width 247 height 19
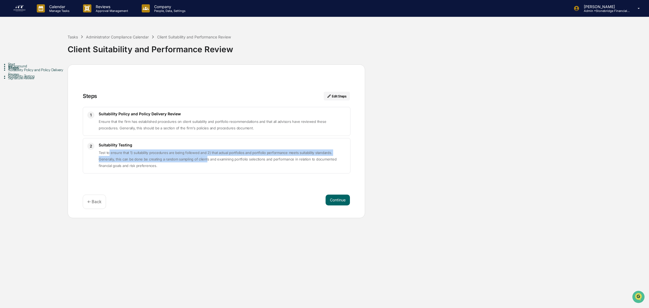
click at [110, 154] on span "Test to ensure that 1) suitability procedures are being followed and 2) that ac…" at bounding box center [218, 158] width 238 height 17
click at [233, 169] on p "Test to ensure that 1) suitability procedures are being followed and 2) that ac…" at bounding box center [222, 158] width 247 height 19
click at [332, 202] on button "Continue" at bounding box center [338, 200] width 24 height 11
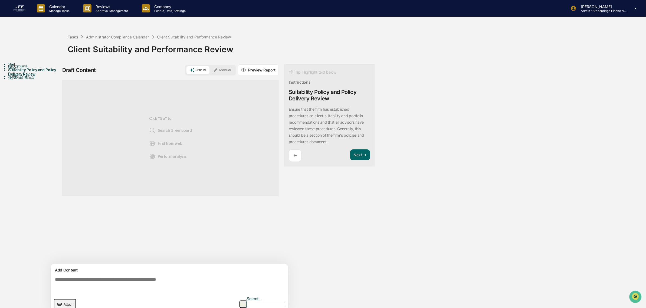
click at [229, 72] on button "Manual" at bounding box center [222, 70] width 24 height 8
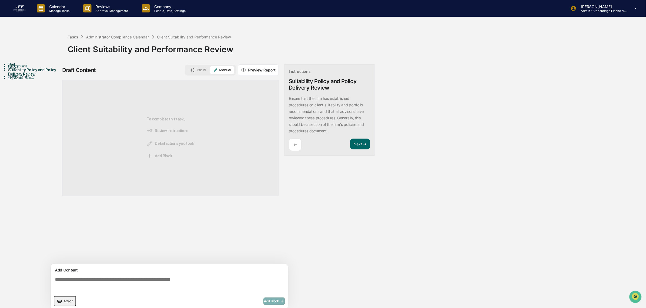
click at [147, 287] on textarea at bounding box center [170, 284] width 235 height 19
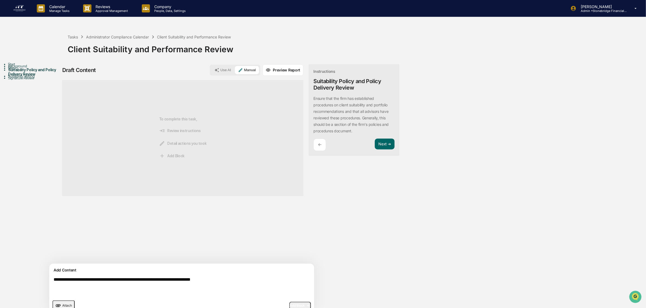
type textarea "**********"
click at [227, 279] on textarea "**********" at bounding box center [168, 287] width 235 height 24
click at [290, 305] on span "Add Block" at bounding box center [300, 305] width 21 height 4
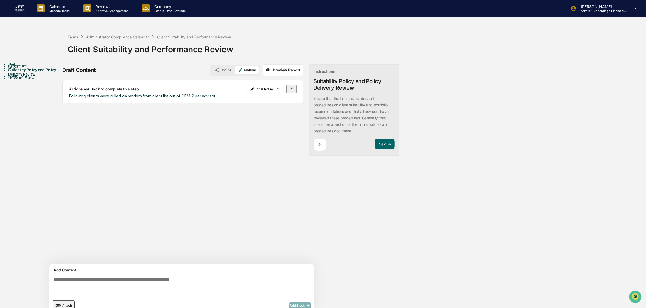
click at [160, 282] on textarea at bounding box center [168, 287] width 235 height 24
paste textarea "**********"
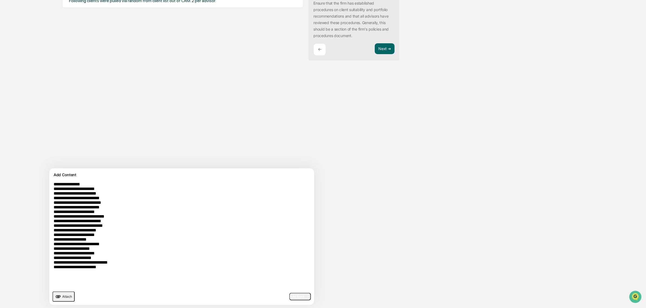
type textarea "**********"
click at [289, 300] on button "Add Block" at bounding box center [300, 297] width 22 height 8
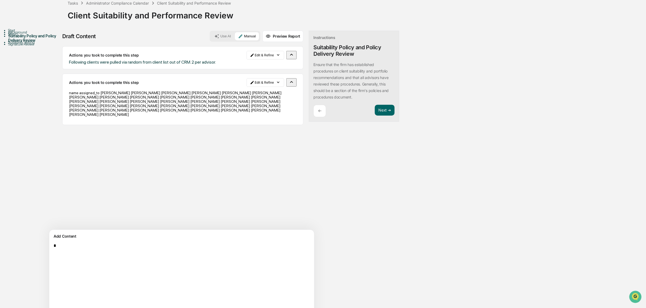
scroll to position [9, 0]
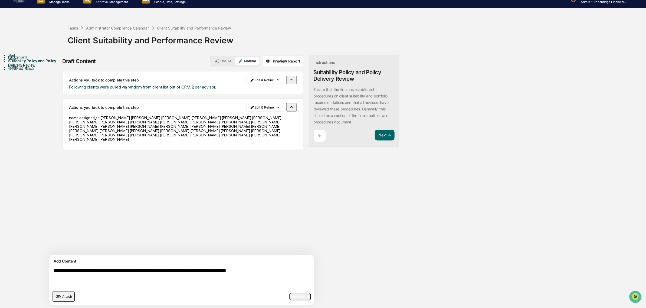
type textarea "**********"
click at [289, 299] on button "Add Block" at bounding box center [300, 297] width 22 height 8
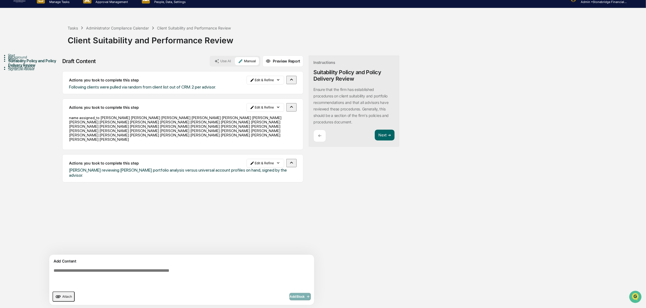
click at [29, 69] on div "Suitability Testing" at bounding box center [38, 67] width 60 height 4
click at [28, 69] on div "Suitability Testing" at bounding box center [38, 67] width 60 height 4
click at [375, 139] on button "Next ➔" at bounding box center [385, 135] width 20 height 11
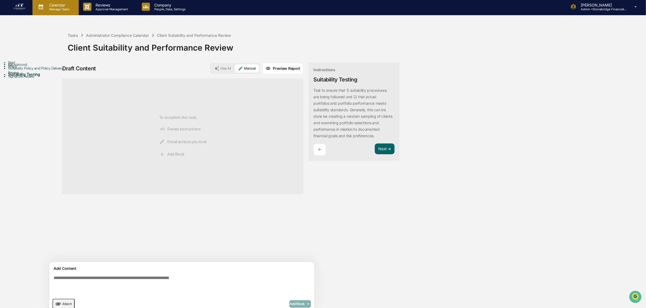
scroll to position [0, 0]
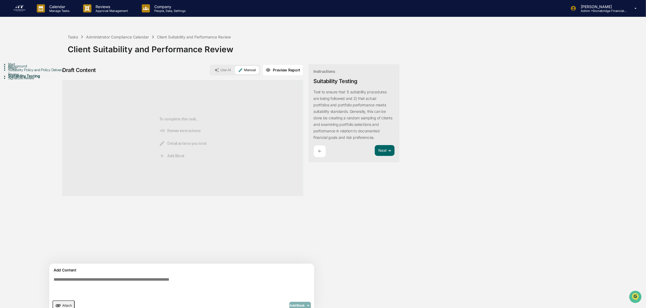
click at [18, 10] on img at bounding box center [19, 8] width 13 height 9
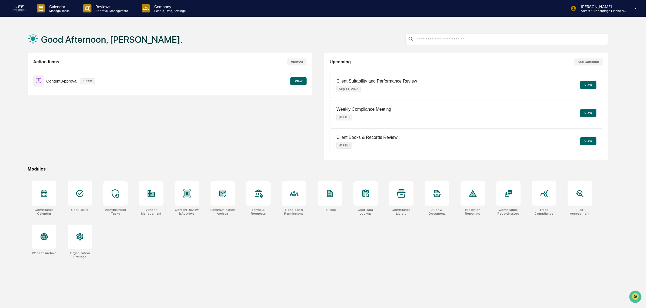
click at [592, 113] on button "View" at bounding box center [588, 113] width 16 height 8
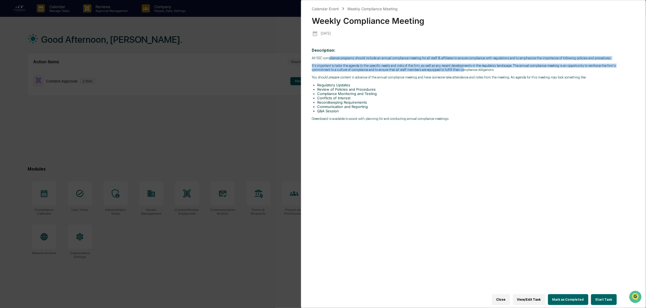
drag, startPoint x: 329, startPoint y: 61, endPoint x: 441, endPoint y: 73, distance: 112.7
click at [441, 73] on div "All SEC compliance programs should include an annual compliance meeting for all…" at bounding box center [473, 88] width 323 height 65
click at [441, 72] on p "It's important to tailor the agenda to the specific needs and risks of the firm…" at bounding box center [473, 68] width 323 height 8
drag, startPoint x: 412, startPoint y: 70, endPoint x: 384, endPoint y: 55, distance: 32.2
click at [384, 55] on p "Description: All SEC compliance programs should include an annual compliance me…" at bounding box center [473, 84] width 323 height 72
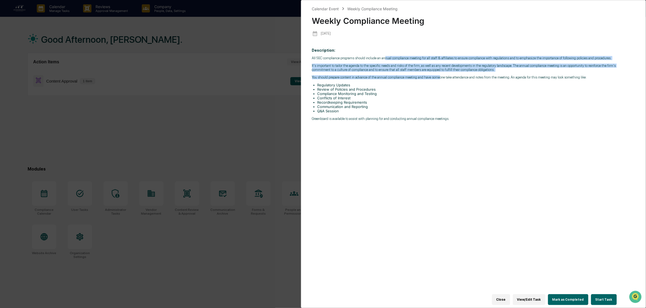
click at [384, 55] on p "Description: All SEC compliance programs should include an annual compliance me…" at bounding box center [473, 84] width 323 height 72
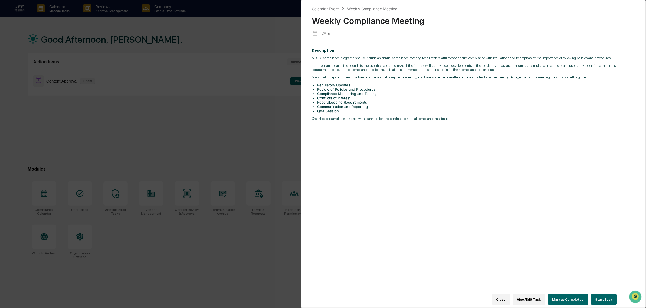
click at [569, 300] on button "Mark as Completed" at bounding box center [568, 299] width 40 height 11
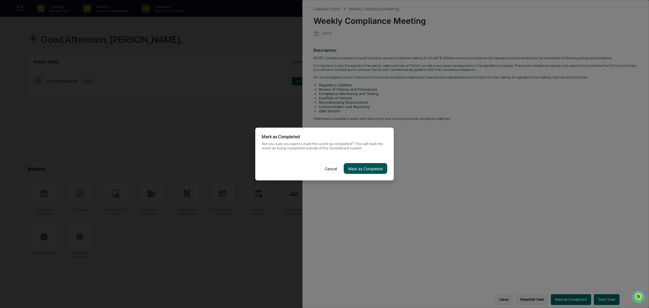
click at [359, 168] on button "Mark as Completed" at bounding box center [366, 168] width 44 height 11
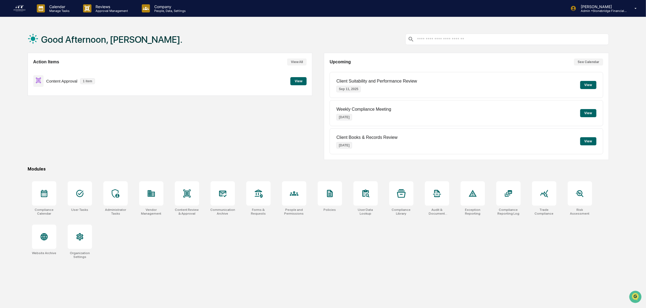
click at [586, 141] on button "View" at bounding box center [588, 141] width 16 height 8
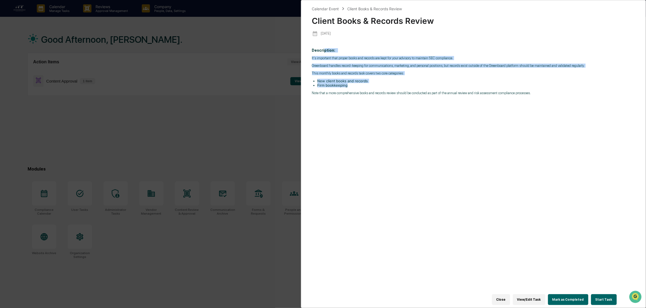
drag, startPoint x: 322, startPoint y: 53, endPoint x: 358, endPoint y: 87, distance: 49.4
click at [358, 87] on p "Description: It's important that proper books and records are kept for your adv…" at bounding box center [473, 71] width 323 height 47
click at [358, 87] on li "Firm bookkeeping" at bounding box center [476, 85] width 318 height 4
drag, startPoint x: 388, startPoint y: 72, endPoint x: 336, endPoint y: 53, distance: 55.5
click at [336, 53] on div "Description: It's important that proper books and records are kept for your adv…" at bounding box center [473, 171] width 323 height 255
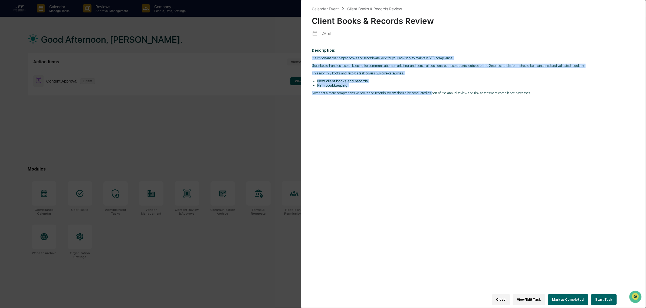
click at [335, 53] on p "Description: It's important that proper books and records are kept for your adv…" at bounding box center [473, 71] width 323 height 47
drag, startPoint x: 308, startPoint y: 51, endPoint x: 462, endPoint y: 120, distance: 168.8
click at [462, 120] on div "Calendar Event Client Books & Records Review Client Books & Records Review 2025…" at bounding box center [473, 154] width 345 height 308
click at [462, 120] on div "Description: It's important that proper books and records are kept for your adv…" at bounding box center [473, 171] width 323 height 255
drag, startPoint x: 462, startPoint y: 120, endPoint x: 307, endPoint y: 44, distance: 172.2
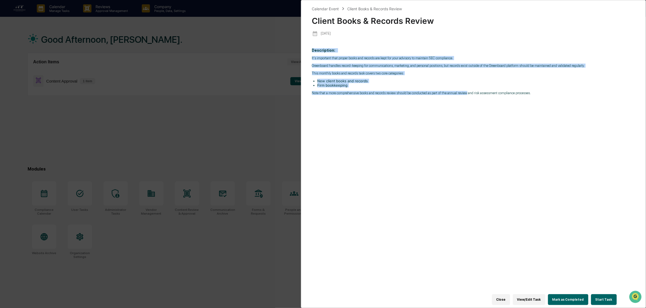
click at [307, 44] on div "Calendar Event Client Books & Records Review Client Books & Records Review 2025…" at bounding box center [473, 154] width 345 height 308
click at [344, 59] on p "It's important that proper books and records are kept for your advisory to main…" at bounding box center [473, 58] width 323 height 4
drag, startPoint x: 344, startPoint y: 59, endPoint x: 483, endPoint y: 86, distance: 142.1
click at [483, 86] on div "It's important that proper books and records are kept for your advisory to main…" at bounding box center [473, 75] width 323 height 39
click at [483, 86] on li "Firm bookkeeping" at bounding box center [476, 85] width 318 height 4
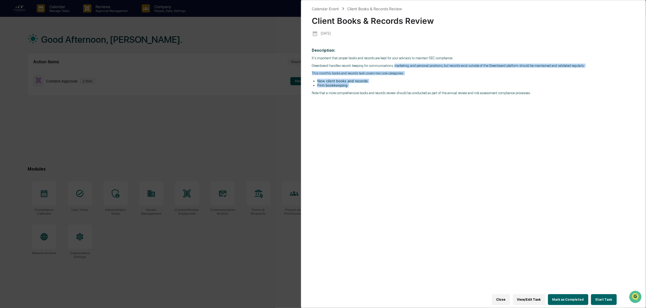
drag, startPoint x: 432, startPoint y: 70, endPoint x: 398, endPoint y: 62, distance: 35.4
click at [398, 62] on div "It's important that proper books and records are kept for your advisory to main…" at bounding box center [473, 75] width 323 height 39
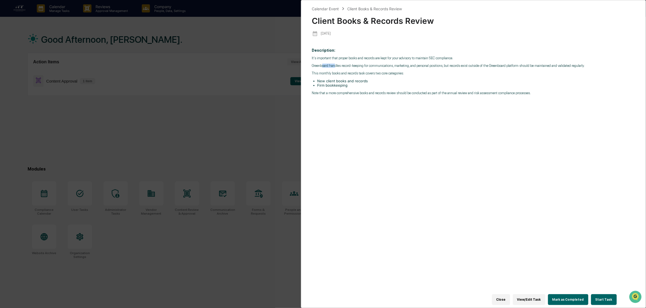
drag, startPoint x: 323, startPoint y: 65, endPoint x: 336, endPoint y: 67, distance: 12.5
click at [336, 67] on p "Greenboard handles record-keeping for communications, marketing, and personal p…" at bounding box center [473, 66] width 323 height 4
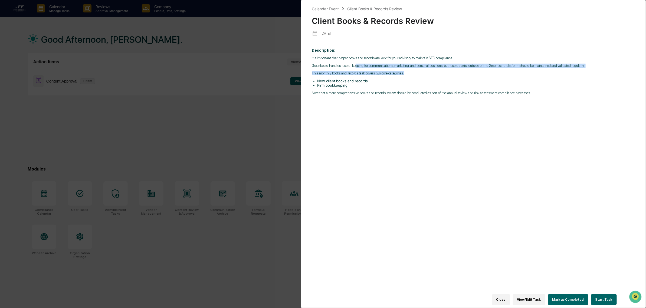
drag, startPoint x: 356, startPoint y: 65, endPoint x: 437, endPoint y: 69, distance: 81.3
click at [437, 69] on div "It's important that proper books and records are kept for your advisory to main…" at bounding box center [473, 75] width 323 height 39
drag, startPoint x: 415, startPoint y: 65, endPoint x: 484, endPoint y: 70, distance: 70.0
click at [484, 70] on div "It's important that proper books and records are kept for your advisory to main…" at bounding box center [473, 75] width 323 height 39
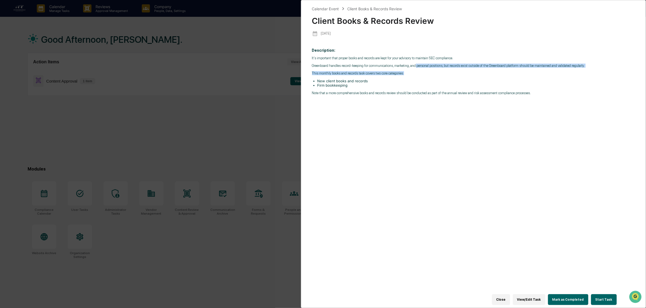
click at [484, 70] on div "It's important that proper books and records are kept for your advisory to main…" at bounding box center [473, 75] width 323 height 39
drag, startPoint x: 484, startPoint y: 70, endPoint x: 476, endPoint y: 67, distance: 9.0
click at [476, 67] on div "It's important that proper books and records are kept for your advisory to main…" at bounding box center [473, 75] width 323 height 39
click at [476, 67] on p "Greenboard handles record-keeping for communications, marketing, and personal p…" at bounding box center [473, 66] width 323 height 4
drag, startPoint x: 436, startPoint y: 64, endPoint x: 409, endPoint y: 83, distance: 33.1
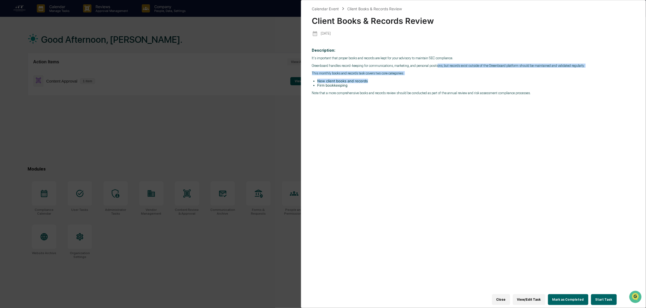
click at [409, 83] on div "It's important that proper books and records are kept for your advisory to main…" at bounding box center [473, 75] width 323 height 39
click at [409, 83] on li "New client books and records" at bounding box center [476, 81] width 318 height 4
drag, startPoint x: 339, startPoint y: 78, endPoint x: 331, endPoint y: 73, distance: 8.6
click at [331, 73] on div "It's important that proper books and records are kept for your advisory to main…" at bounding box center [473, 75] width 323 height 39
click at [331, 73] on p "This monthly books and records task covers two core categories:" at bounding box center [473, 73] width 323 height 4
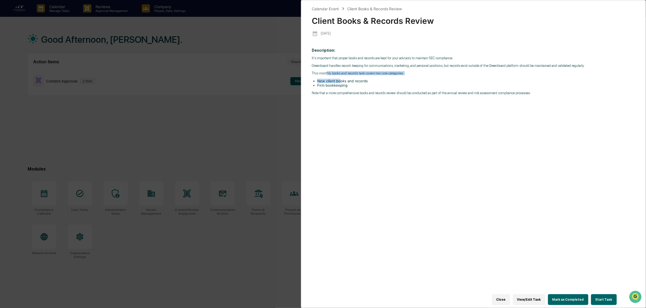
drag, startPoint x: 326, startPoint y: 73, endPoint x: 339, endPoint y: 83, distance: 16.4
click at [339, 83] on div "It's important that proper books and records are kept for your advisory to main…" at bounding box center [473, 75] width 323 height 39
click at [339, 83] on li "New client books and records" at bounding box center [476, 81] width 318 height 4
drag, startPoint x: 322, startPoint y: 80, endPoint x: 362, endPoint y: 86, distance: 40.2
click at [362, 86] on div "It's important that proper books and records are kept for your advisory to main…" at bounding box center [473, 75] width 323 height 39
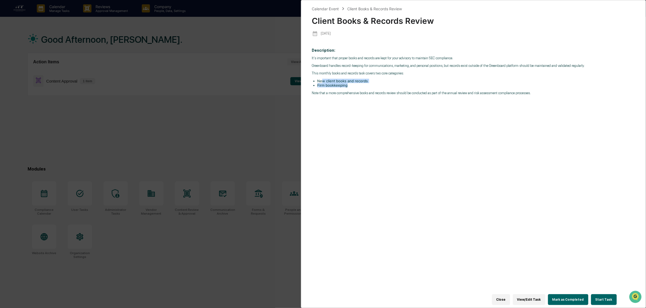
click at [362, 86] on li "Firm bookkeeping" at bounding box center [476, 85] width 318 height 4
drag, startPoint x: 328, startPoint y: 82, endPoint x: 331, endPoint y: 91, distance: 9.8
click at [331, 91] on div "It's important that proper books and records are kept for your advisory to main…" at bounding box center [473, 75] width 323 height 39
drag, startPoint x: 322, startPoint y: 98, endPoint x: 475, endPoint y: 124, distance: 155.0
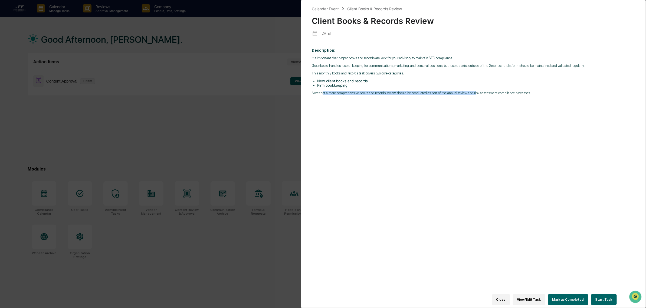
click at [475, 123] on div "Description: It's important that proper books and records are kept for your adv…" at bounding box center [473, 171] width 323 height 255
click at [608, 297] on button "Start Task" at bounding box center [604, 299] width 26 height 11
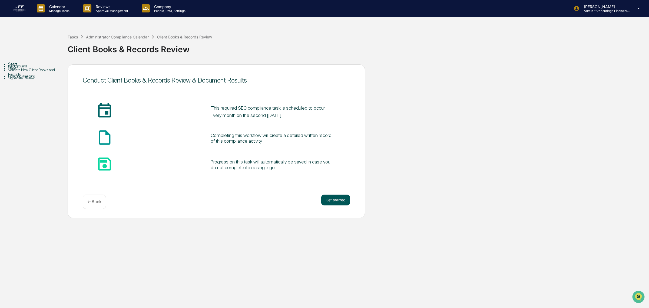
click at [334, 202] on button "Get started" at bounding box center [335, 200] width 29 height 11
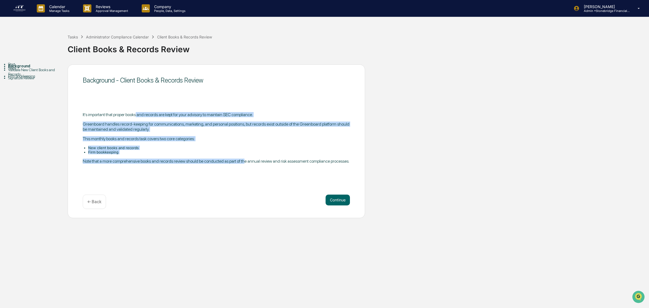
drag, startPoint x: 137, startPoint y: 112, endPoint x: 245, endPoint y: 156, distance: 116.8
click at [245, 156] on div "It's important that proper books and records are kept for your advisory to main…" at bounding box center [216, 138] width 267 height 52
click at [145, 117] on div "It's important that proper books and records are kept for your advisory to main…" at bounding box center [216, 138] width 267 height 52
drag, startPoint x: 118, startPoint y: 114, endPoint x: 242, endPoint y: 180, distance: 140.5
click at [242, 180] on div "Background - Client Books & Records Review It's important that proper books and…" at bounding box center [217, 141] width 298 height 154
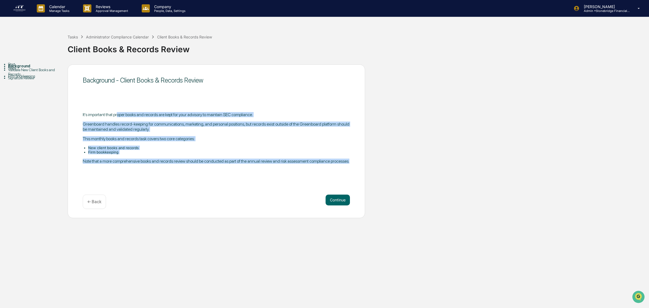
click at [242, 180] on div "Background - Client Books & Records Review It's important that proper books and…" at bounding box center [217, 141] width 298 height 154
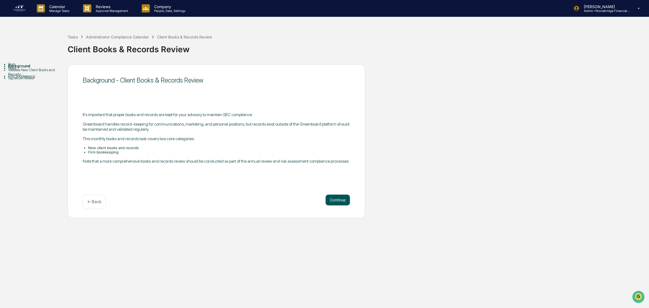
click at [337, 198] on button "Continue" at bounding box center [338, 200] width 24 height 11
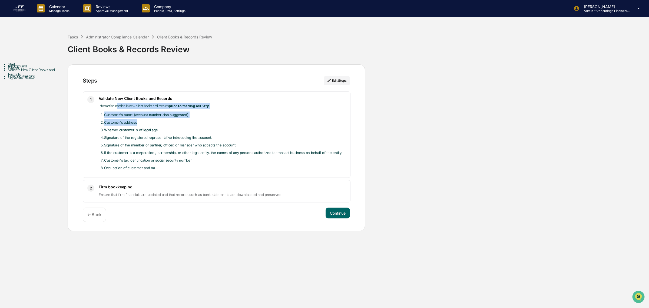
drag, startPoint x: 118, startPoint y: 104, endPoint x: 174, endPoint y: 122, distance: 59.0
click at [174, 122] on div "Information needed in new client books and records prior to trading activity : …" at bounding box center [222, 137] width 247 height 68
click at [174, 122] on li "Customer's address" at bounding box center [225, 122] width 242 height 6
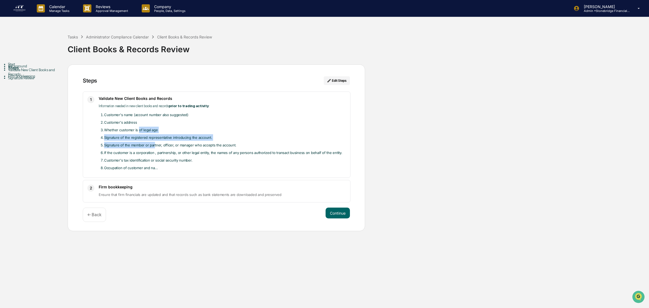
drag, startPoint x: 137, startPoint y: 131, endPoint x: 154, endPoint y: 146, distance: 22.0
click at [154, 146] on ol "Customer's name (account number also suggested) Customer's address Whether cust…" at bounding box center [222, 141] width 247 height 60
click at [154, 146] on li "Signature of the member or partner, officer, or manager who accepts the account." at bounding box center [225, 145] width 242 height 6
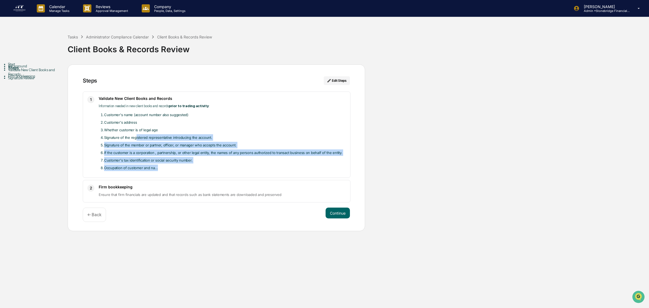
drag, startPoint x: 163, startPoint y: 164, endPoint x: 133, endPoint y: 137, distance: 40.8
click at [133, 137] on ol "Customer's name (account number also suggested) Customer's address Whether cust…" at bounding box center [222, 141] width 247 height 60
click at [132, 137] on li "Signature of the registered representative introducing the account." at bounding box center [225, 137] width 242 height 6
drag, startPoint x: 118, startPoint y: 145, endPoint x: 173, endPoint y: 174, distance: 62.2
click at [173, 174] on div "1 Validate New Client Books and Records Information needed in new client books …" at bounding box center [217, 134] width 268 height 86
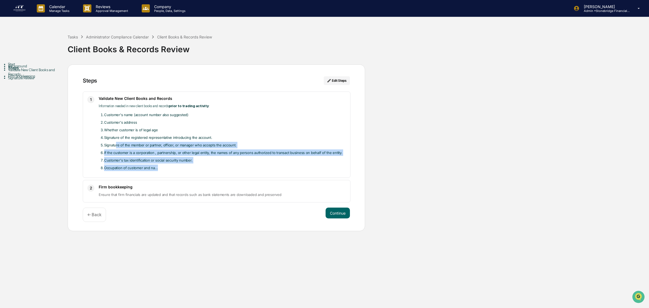
click at [173, 174] on div "1 Validate New Client Books and Records Information needed in new client books …" at bounding box center [217, 134] width 268 height 86
drag, startPoint x: 157, startPoint y: 171, endPoint x: 113, endPoint y: 150, distance: 48.9
click at [113, 150] on div "Validate New Client Books and Records Information needed in new client books an…" at bounding box center [222, 134] width 247 height 77
click at [113, 150] on li "If the customer is a corporation , partnership, or other legal entity, the name…" at bounding box center [225, 152] width 242 height 6
drag, startPoint x: 113, startPoint y: 150, endPoint x: 242, endPoint y: 165, distance: 130.4
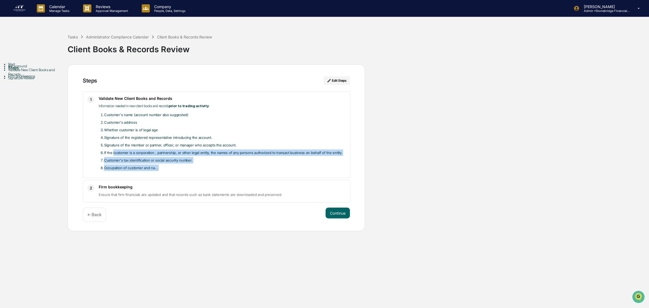
click at [242, 165] on ol "Customer's name (account number also suggested) Customer's address Whether cust…" at bounding box center [222, 141] width 247 height 60
click at [242, 165] on li "Occupation of customer and na..." at bounding box center [225, 167] width 242 height 6
drag, startPoint x: 234, startPoint y: 170, endPoint x: 198, endPoint y: 142, distance: 45.8
click at [198, 142] on ol "Customer's name (account number also suggested) Customer's address Whether cust…" at bounding box center [222, 141] width 247 height 60
click at [198, 142] on li "Signature of the member or partner, officer, or manager who accepts the account." at bounding box center [225, 145] width 242 height 6
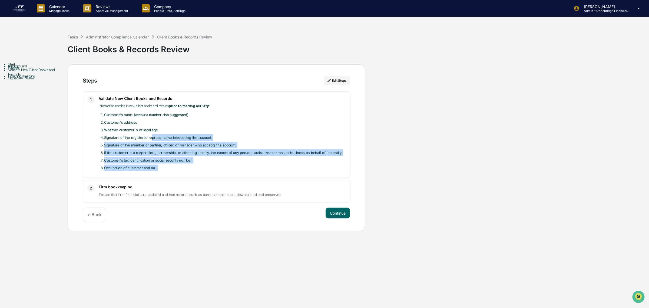
click at [154, 168] on li "Occupation of customer and na..." at bounding box center [225, 167] width 242 height 6
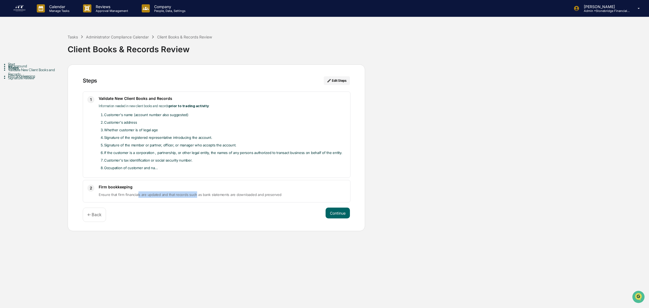
drag, startPoint x: 140, startPoint y: 199, endPoint x: 195, endPoint y: 198, distance: 55.2
click at [195, 198] on div "2 Firm bookkeeping Ensure that firm financials are updated and that records suc…" at bounding box center [217, 191] width 268 height 22
click at [195, 198] on p "Ensure that firm financials are updated and that records such as bank statement…" at bounding box center [222, 194] width 247 height 6
drag, startPoint x: 159, startPoint y: 195, endPoint x: 302, endPoint y: 201, distance: 143.2
click at [303, 202] on div "2 Firm bookkeeping Ensure that firm financials are updated and that records suc…" at bounding box center [217, 191] width 268 height 22
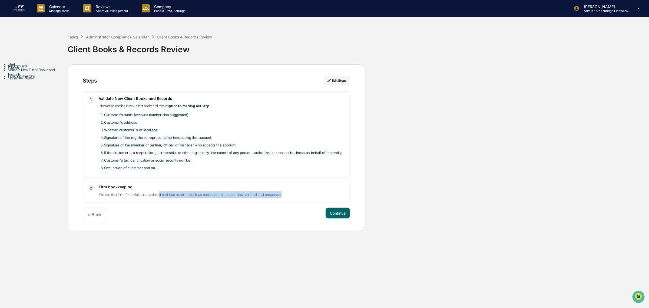
click at [302, 201] on div "2 Firm bookkeeping Ensure that firm financials are updated and that records suc…" at bounding box center [217, 191] width 268 height 22
drag, startPoint x: 129, startPoint y: 197, endPoint x: 266, endPoint y: 200, distance: 136.4
click at [266, 200] on div "2 Firm bookkeeping Ensure that firm financials are updated and that records suc…" at bounding box center [217, 191] width 268 height 22
click at [329, 214] on button "Continue" at bounding box center [338, 212] width 24 height 11
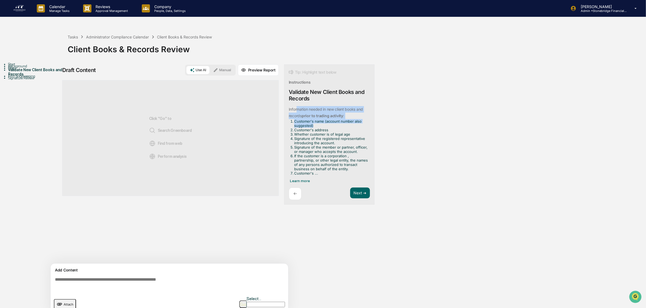
drag, startPoint x: 310, startPoint y: 110, endPoint x: 360, endPoint y: 125, distance: 52.5
click at [360, 125] on div "Information needed in new client books and records prior to trading activity : …" at bounding box center [328, 140] width 79 height 69
click at [360, 125] on li "Customer's name (account number also suggested)" at bounding box center [331, 123] width 74 height 9
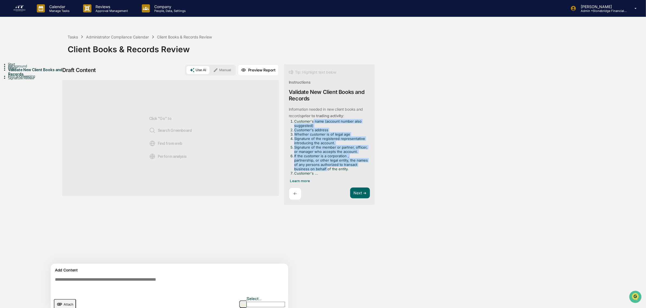
drag, startPoint x: 312, startPoint y: 123, endPoint x: 327, endPoint y: 171, distance: 49.6
click at [327, 171] on ol "Customer's name (account number also suggested) Customer's address Whether cust…" at bounding box center [328, 147] width 79 height 56
click at [327, 171] on li "If the customer is a corporation , partnership, or other legal entity, the name…" at bounding box center [331, 162] width 74 height 17
click at [312, 143] on ol "Customer's name (account number also suggested) Customer's address Whether cust…" at bounding box center [328, 147] width 79 height 56
click at [312, 143] on li "Signature of the registered representative introducing the account." at bounding box center [331, 140] width 74 height 9
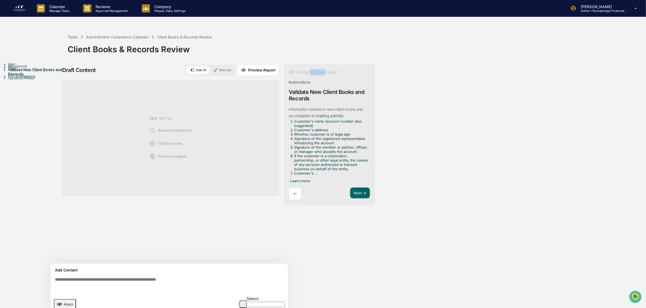
click at [329, 76] on div "Tip: Highlight text below Instructions Validate New Client Books and Records In…" at bounding box center [329, 134] width 90 height 140
click at [327, 152] on li "Signature of the member or partner, officer, or manager who accepts the account." at bounding box center [331, 149] width 74 height 9
click at [302, 183] on span "Learn more" at bounding box center [300, 181] width 20 height 4
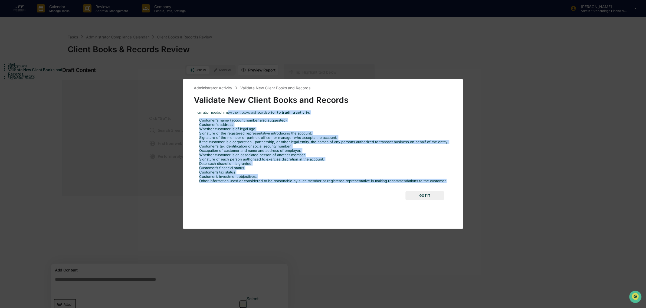
click at [324, 187] on div "Administrator Activity Validate New Client Books and Records Validate New Clien…" at bounding box center [323, 143] width 258 height 116
click at [194, 116] on div "Administrator Activity Validate New Client Books and Records Validate New Clien…" at bounding box center [323, 143] width 258 height 116
click at [424, 200] on button "GOT IT" at bounding box center [425, 195] width 38 height 9
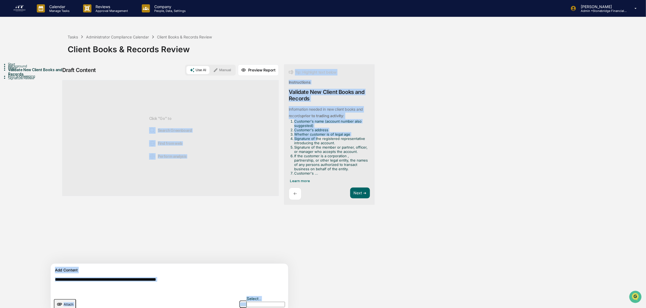
drag, startPoint x: 266, startPoint y: 115, endPoint x: 316, endPoint y: 141, distance: 56.6
click at [316, 141] on div "Draft Content Use AI Manual Preview Report Sources Click "Go" to Search Greenbo…" at bounding box center [213, 191] width 303 height 255
click at [316, 141] on li "Signature of the registered representative introducing the account." at bounding box center [331, 140] width 74 height 9
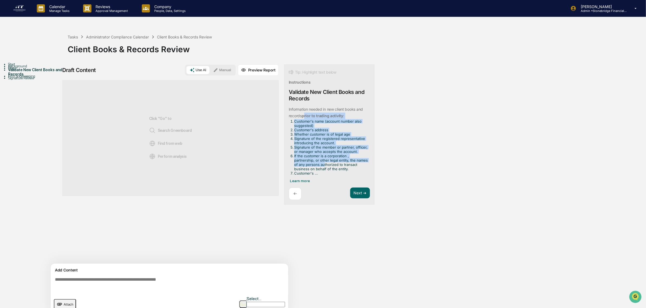
drag, startPoint x: 305, startPoint y: 121, endPoint x: 323, endPoint y: 166, distance: 48.2
click at [323, 166] on div "Information needed in new client books and records prior to trading activity : …" at bounding box center [328, 140] width 79 height 69
click at [323, 166] on li "If the customer is a corporation , partnership, or other legal entity, the name…" at bounding box center [331, 162] width 74 height 17
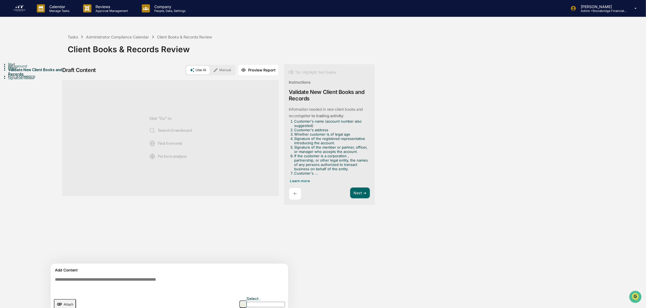
click at [322, 166] on li "If the customer is a corporation , partnership, or other legal entity, the name…" at bounding box center [331, 162] width 74 height 17
drag, startPoint x: 321, startPoint y: 166, endPoint x: 105, endPoint y: 38, distance: 251.5
click at [105, 38] on div "Administrator Compliance Calendar" at bounding box center [117, 37] width 63 height 5
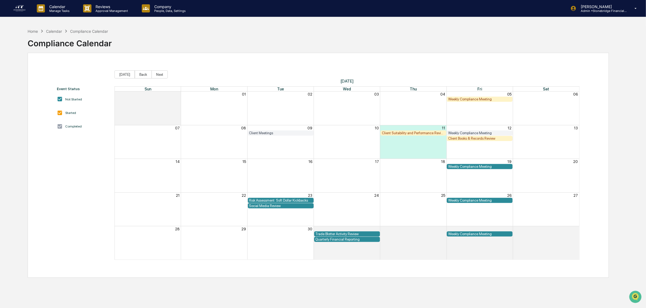
click at [34, 34] on div "Home Calendar Compliance Calendar" at bounding box center [68, 31] width 81 height 6
click at [32, 30] on div "Home" at bounding box center [33, 31] width 10 height 5
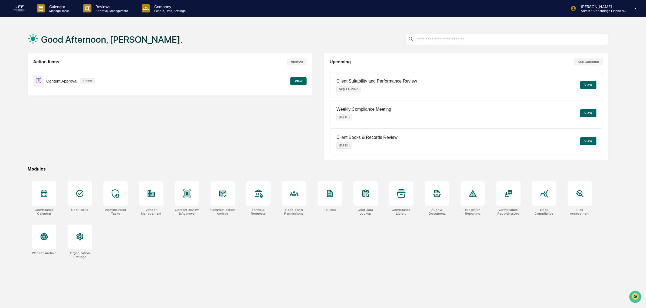
click at [589, 66] on div "Upcoming See Calendar Client Suitability and Performance Review Sep 11, 2025 Vi…" at bounding box center [466, 106] width 285 height 107
click at [589, 63] on button "See Calendar" at bounding box center [588, 61] width 29 height 7
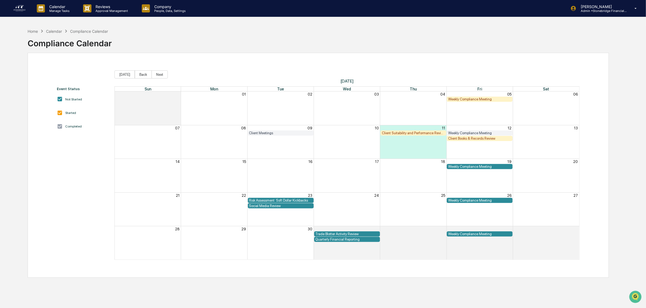
click at [259, 135] on div "Client Meetings" at bounding box center [280, 133] width 63 height 4
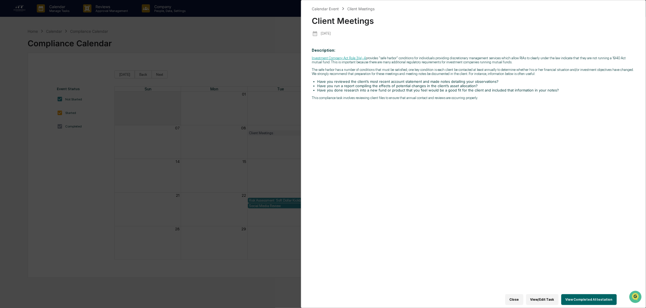
click at [543, 295] on button "View/Edit Task" at bounding box center [542, 299] width 32 height 11
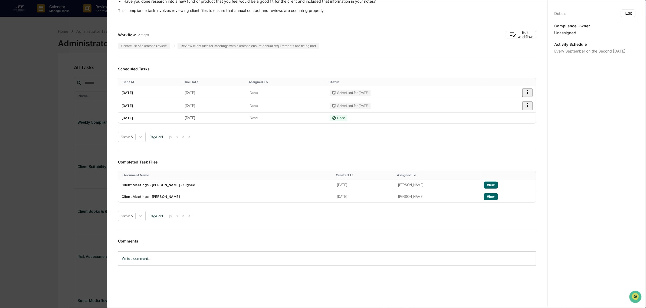
scroll to position [3, 0]
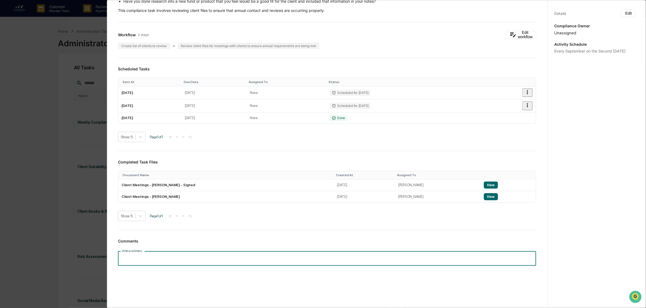
click at [197, 253] on input "Write a comment..." at bounding box center [327, 258] width 418 height 14
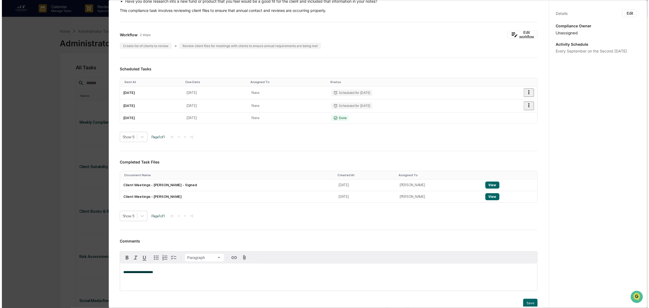
scroll to position [0, 0]
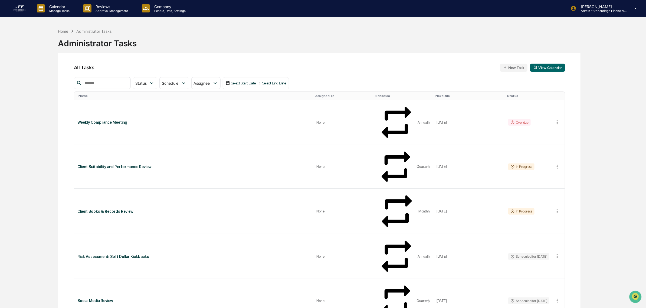
click at [65, 33] on div "Home" at bounding box center [63, 31] width 10 height 5
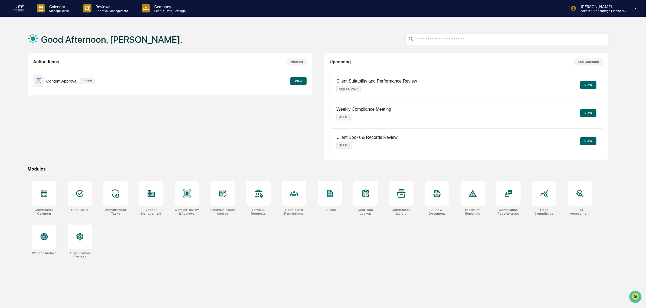
click at [586, 64] on button "See Calendar" at bounding box center [588, 61] width 29 height 7
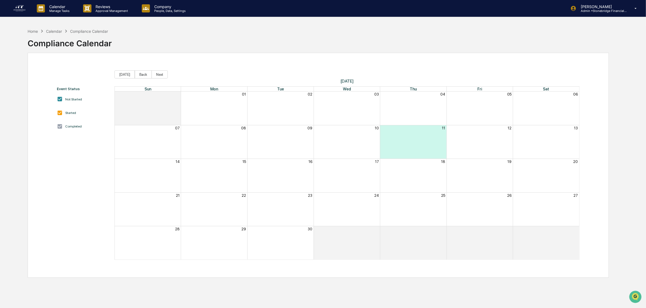
click at [586, 64] on div "Event Status Not Started Started Completed Today Back Next September 2025 Sun M…" at bounding box center [318, 165] width 581 height 225
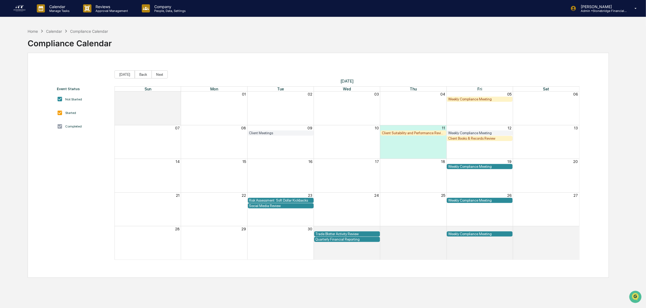
click at [282, 135] on div "Client Meetings" at bounding box center [280, 133] width 63 height 4
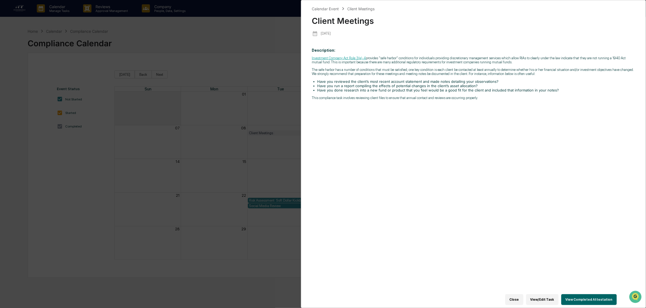
click at [580, 296] on button "View Completed Attestation" at bounding box center [588, 299] width 55 height 11
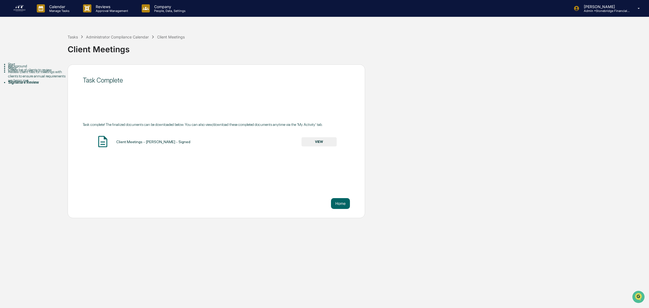
click at [28, 83] on div "Review client files for meetings with clients to ensure annual requirements are…" at bounding box center [38, 76] width 60 height 13
click at [314, 141] on button "VIEW" at bounding box center [319, 141] width 35 height 9
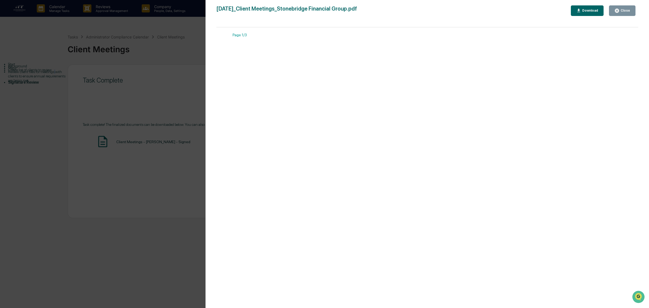
click at [627, 11] on div "Close" at bounding box center [625, 11] width 11 height 4
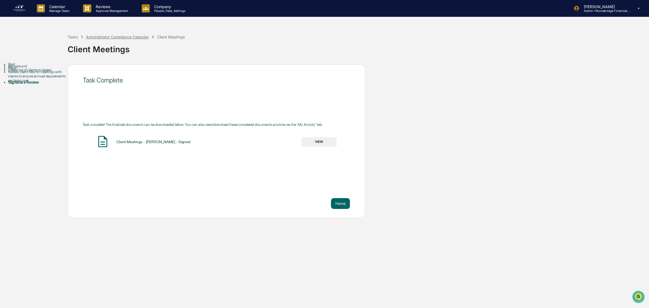
click at [99, 37] on div "Administrator Compliance Calendar" at bounding box center [117, 37] width 63 height 5
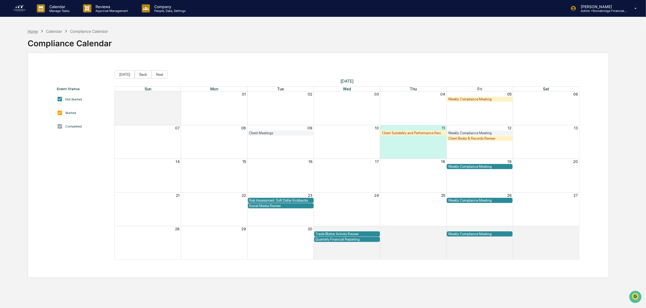
click at [34, 32] on div "Home" at bounding box center [33, 31] width 10 height 5
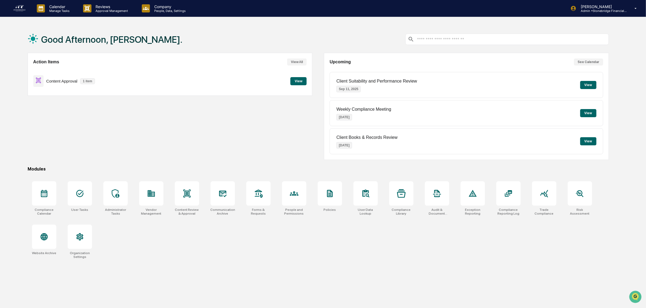
click at [298, 83] on button "View" at bounding box center [298, 81] width 16 height 8
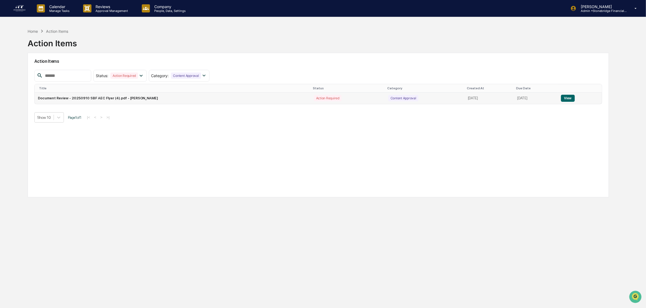
click at [147, 99] on td "Document Review - 20250910 SBF AEC Flyer (4).pdf - Tina Pham" at bounding box center [173, 98] width 276 height 11
click at [574, 98] on button "View" at bounding box center [568, 98] width 14 height 7
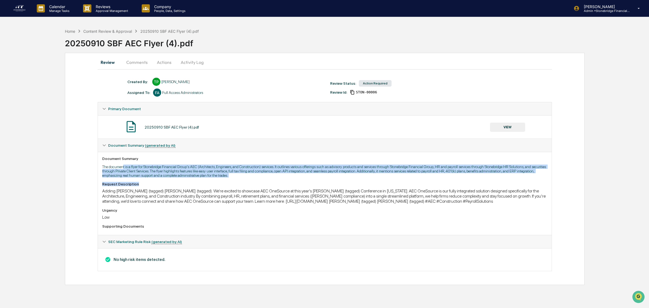
drag, startPoint x: 124, startPoint y: 170, endPoint x: 230, endPoint y: 183, distance: 106.9
click at [230, 183] on div "Document Summary The document is a flyer for Stonebridge Financial Group's AEC …" at bounding box center [325, 193] width 454 height 83
drag, startPoint x: 222, startPoint y: 174, endPoint x: 223, endPoint y: 167, distance: 7.3
click at [223, 167] on div "Document Summary The document is a flyer for Stonebridge Financial Group's AEC …" at bounding box center [325, 193] width 454 height 83
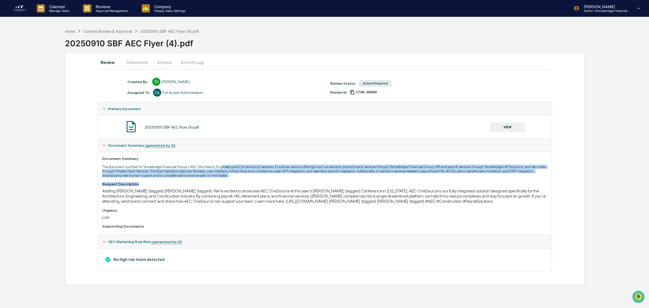
click at [223, 167] on p "The document is a flyer for Stonebridge Financial Group's AEC (Architects, Engi…" at bounding box center [324, 170] width 445 height 13
drag, startPoint x: 191, startPoint y: 165, endPoint x: 350, endPoint y: 182, distance: 160.5
click at [350, 182] on div "Document Summary The document is a flyer for Stonebridge Financial Group's AEC …" at bounding box center [325, 193] width 454 height 83
drag, startPoint x: 350, startPoint y: 182, endPoint x: 338, endPoint y: 169, distance: 18.2
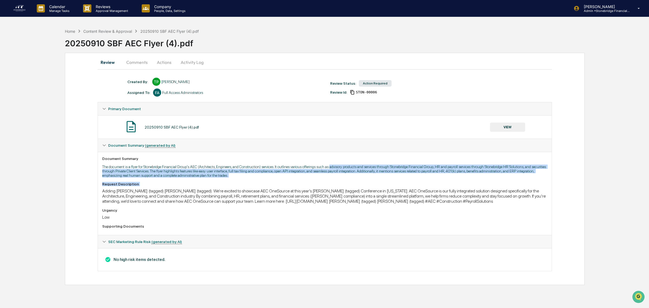
click at [338, 169] on div "Document Summary The document is a flyer for Stonebridge Financial Group's AEC …" at bounding box center [325, 193] width 454 height 83
click at [338, 169] on p "The document is a flyer for Stonebridge Financial Group's AEC (Architects, Engi…" at bounding box center [324, 170] width 445 height 13
drag, startPoint x: 303, startPoint y: 169, endPoint x: 490, endPoint y: 177, distance: 187.4
click at [490, 177] on p "The document is a flyer for Stonebridge Financial Group's AEC (Architects, Engi…" at bounding box center [324, 170] width 445 height 13
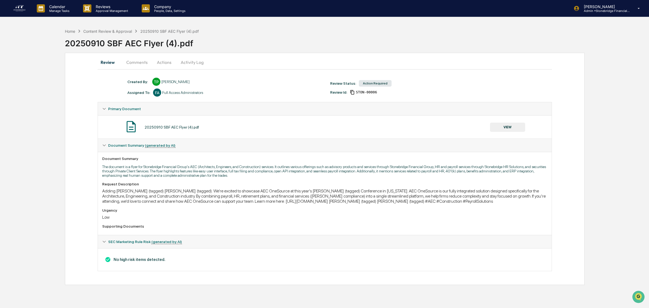
click at [490, 177] on p "The document is a flyer for Stonebridge Financial Group's AEC (Architects, Engi…" at bounding box center [324, 170] width 445 height 13
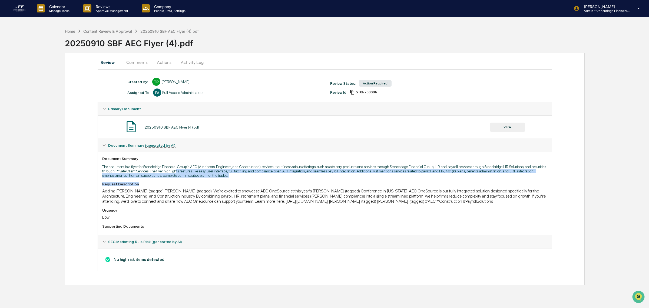
drag, startPoint x: 393, startPoint y: 182, endPoint x: 192, endPoint y: 173, distance: 200.7
click at [192, 173] on div "Document Summary The document is a flyer for Stonebridge Financial Group's AEC …" at bounding box center [325, 193] width 454 height 83
click at [192, 173] on p "The document is a flyer for Stonebridge Financial Group's AEC (Architects, Engi…" at bounding box center [324, 170] width 445 height 13
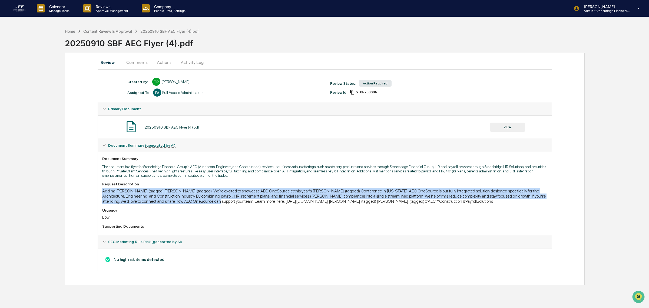
drag, startPoint x: 148, startPoint y: 187, endPoint x: 187, endPoint y: 203, distance: 42.5
click at [187, 203] on div "Request Description Adding CJ LaPorta (tagged) Daniel Newell (tagged): We’re ex…" at bounding box center [324, 193] width 445 height 22
click at [187, 203] on div "Adding [PERSON_NAME] (tagged) [PERSON_NAME] (tagged): We’re excited to showcase…" at bounding box center [324, 195] width 445 height 15
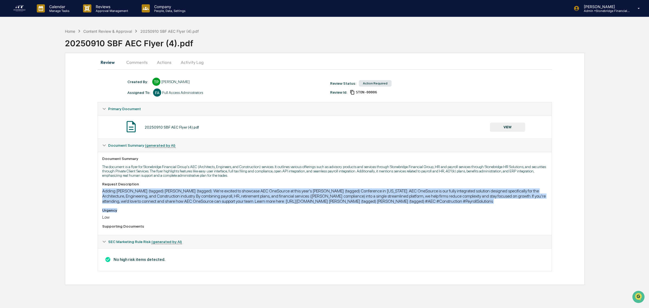
drag, startPoint x: 216, startPoint y: 211, endPoint x: 209, endPoint y: 187, distance: 25.2
click at [209, 187] on div "Request Description Adding CJ LaPorta (tagged) Daniel Newell (tagged): We’re ex…" at bounding box center [324, 206] width 445 height 49
click at [209, 186] on div "Request Description" at bounding box center [324, 184] width 445 height 4
drag, startPoint x: 186, startPoint y: 191, endPoint x: 434, endPoint y: 204, distance: 248.9
click at [434, 204] on div "Adding [PERSON_NAME] (tagged) [PERSON_NAME] (tagged): We’re excited to showcase…" at bounding box center [324, 195] width 445 height 15
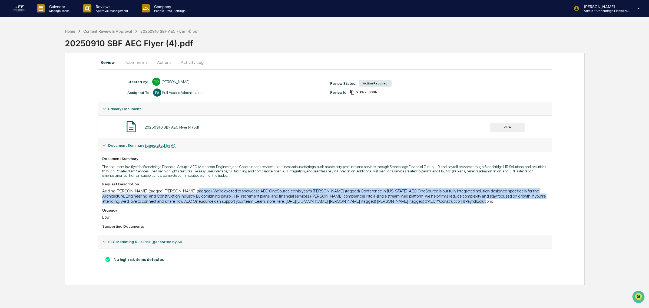
click at [434, 204] on div "Adding [PERSON_NAME] (tagged) [PERSON_NAME] (tagged): We’re excited to showcase…" at bounding box center [324, 195] width 445 height 15
drag, startPoint x: 501, startPoint y: 210, endPoint x: 254, endPoint y: 194, distance: 247.5
click at [254, 194] on div "Request Description Adding CJ LaPorta (tagged) Daniel Newell (tagged): We’re ex…" at bounding box center [324, 206] width 445 height 49
click at [254, 194] on div "Adding [PERSON_NAME] (tagged) [PERSON_NAME] (tagged): We’re excited to showcase…" at bounding box center [324, 195] width 445 height 15
drag, startPoint x: 190, startPoint y: 189, endPoint x: 280, endPoint y: 229, distance: 98.6
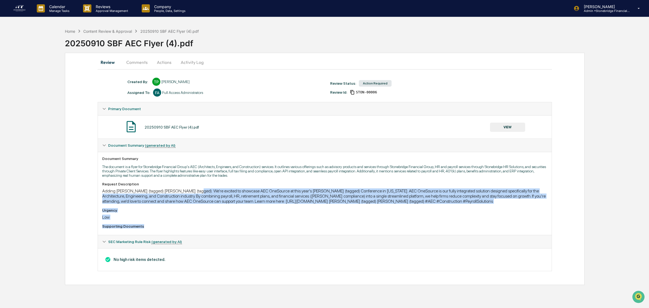
click at [281, 229] on div "Request Description Adding CJ LaPorta (tagged) Daniel Newell (tagged): We’re ex…" at bounding box center [324, 206] width 445 height 49
click at [280, 228] on div "Supporting Documents" at bounding box center [324, 226] width 445 height 4
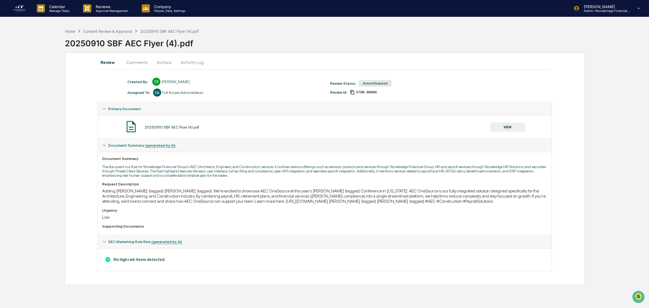
click at [140, 67] on button "Comments" at bounding box center [137, 62] width 30 height 13
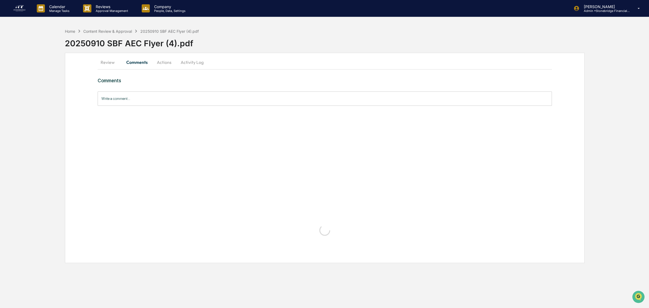
click at [163, 61] on button "Actions" at bounding box center [164, 62] width 24 height 13
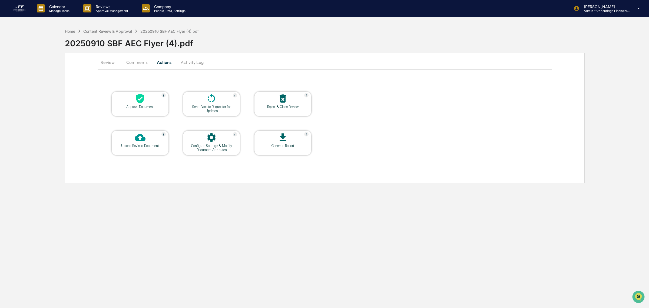
click at [133, 103] on div at bounding box center [140, 99] width 54 height 12
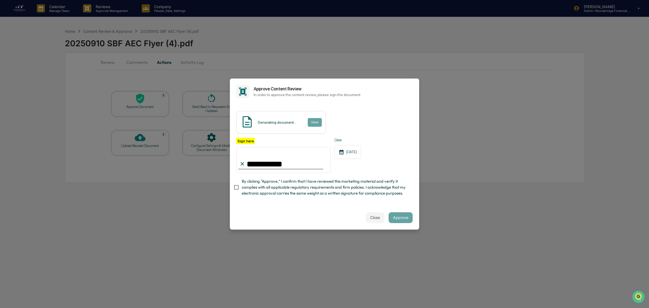
type input "**********"
click at [306, 192] on span "By clicking "Approve," I confirm that I have reviewed this marketing material a…" at bounding box center [325, 187] width 167 height 18
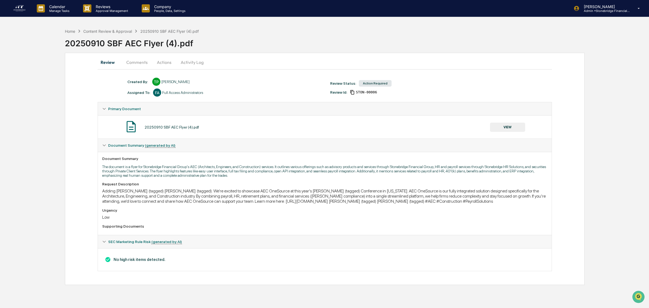
click at [161, 65] on button "Actions" at bounding box center [164, 62] width 24 height 13
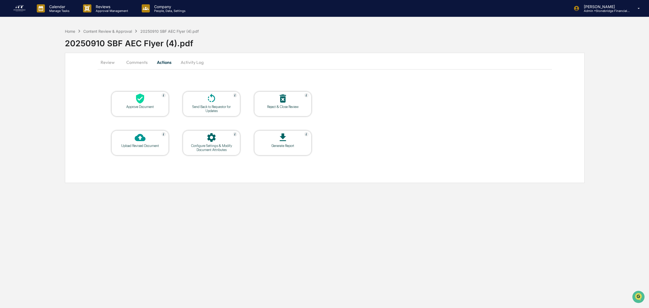
click at [145, 107] on div "Approve Document" at bounding box center [140, 107] width 49 height 4
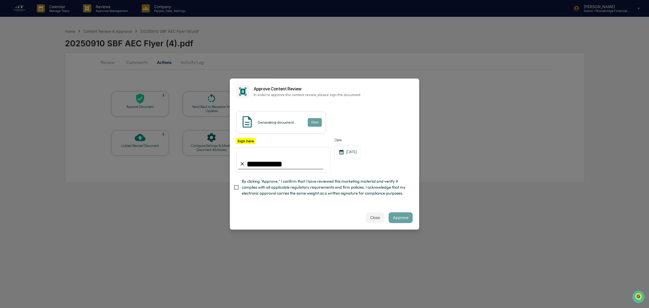
type input "**********"
click at [271, 194] on span "By clicking "Approve," I confirm that I have reviewed this marketing material a…" at bounding box center [325, 187] width 167 height 18
click at [313, 122] on button "View" at bounding box center [315, 122] width 14 height 9
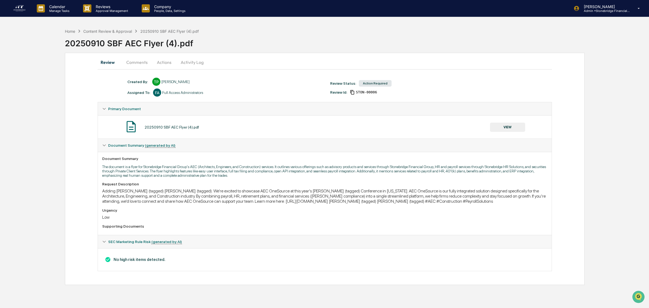
click at [169, 65] on button "Actions" at bounding box center [164, 62] width 24 height 13
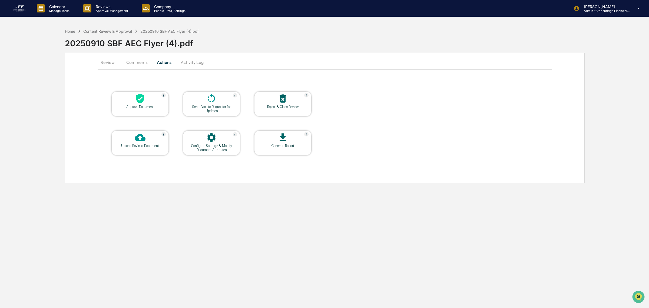
click at [154, 110] on div "Approve Document" at bounding box center [139, 103] width 57 height 25
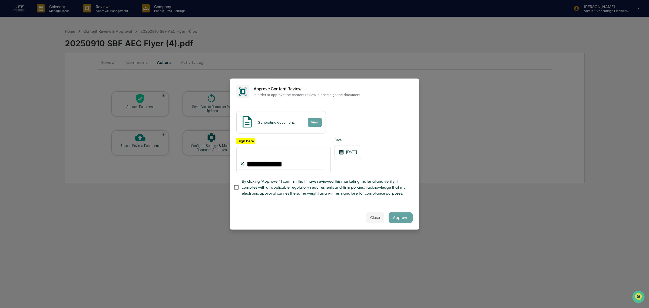
type input "**********"
click at [247, 194] on span "By clicking "Approve," I confirm that I have reviewed this marketing material a…" at bounding box center [325, 187] width 167 height 18
click at [313, 123] on button "View" at bounding box center [315, 122] width 14 height 9
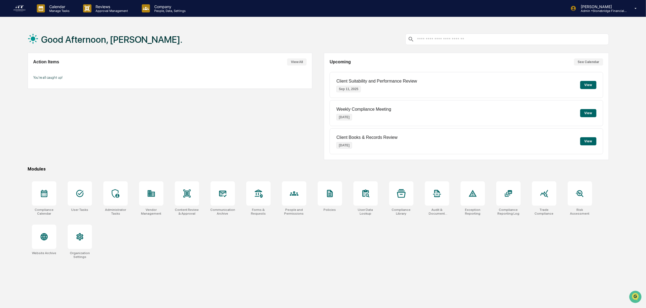
click at [593, 115] on button "View" at bounding box center [588, 113] width 16 height 8
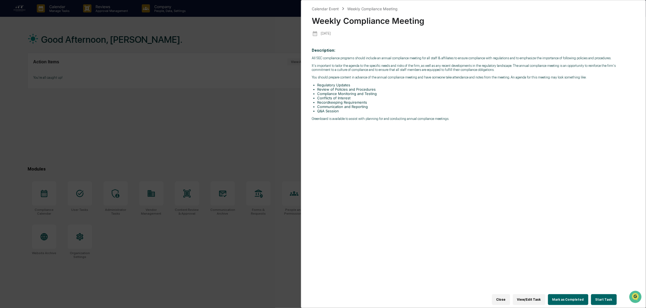
click at [563, 299] on button "Mark as Completed" at bounding box center [568, 299] width 40 height 11
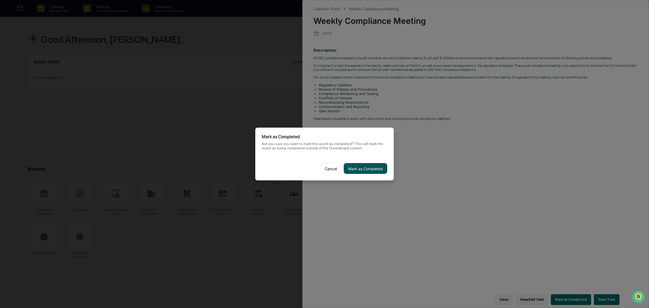
click at [364, 173] on button "Mark as Completed" at bounding box center [366, 168] width 44 height 11
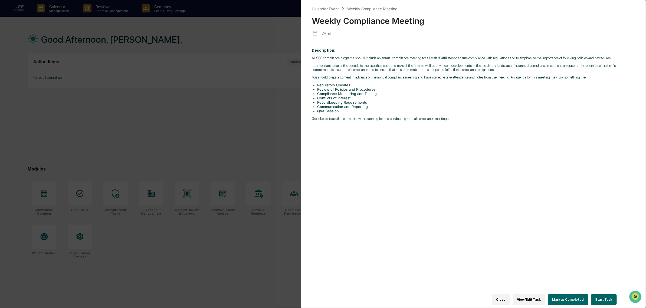
click at [255, 40] on div "Calendar Event Weekly Compliance Meeting Weekly Compliance Meeting 2025-09-12 D…" at bounding box center [323, 154] width 646 height 308
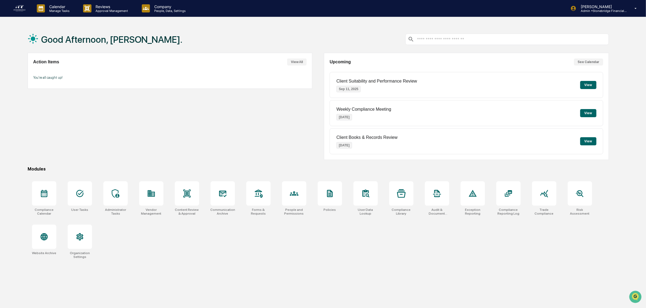
click at [582, 116] on button "View" at bounding box center [588, 113] width 16 height 8
